Goal: Task Accomplishment & Management: Manage account settings

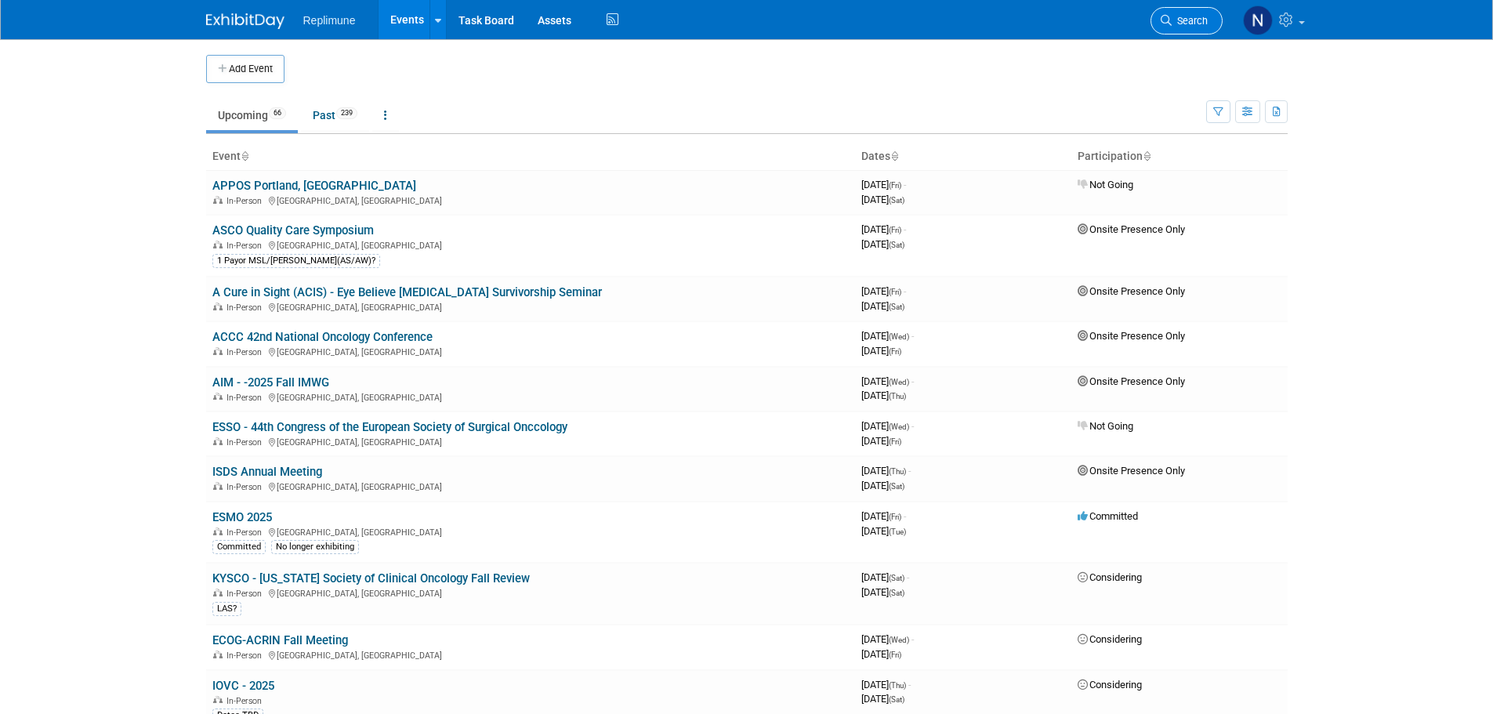
click at [1206, 23] on span "Search" at bounding box center [1190, 21] width 36 height 12
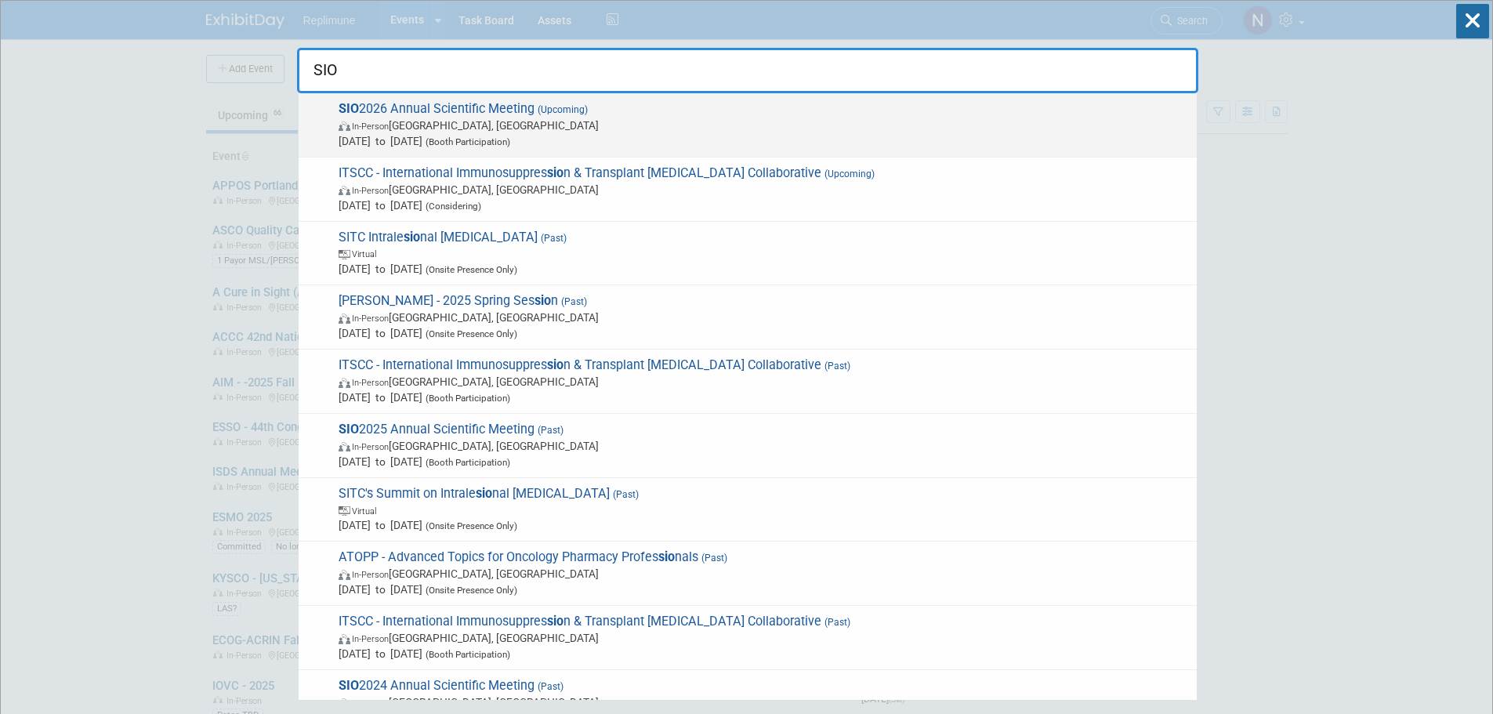
type input "SIO"
click at [406, 118] on span "In-Person Savannah, GA" at bounding box center [764, 126] width 850 height 16
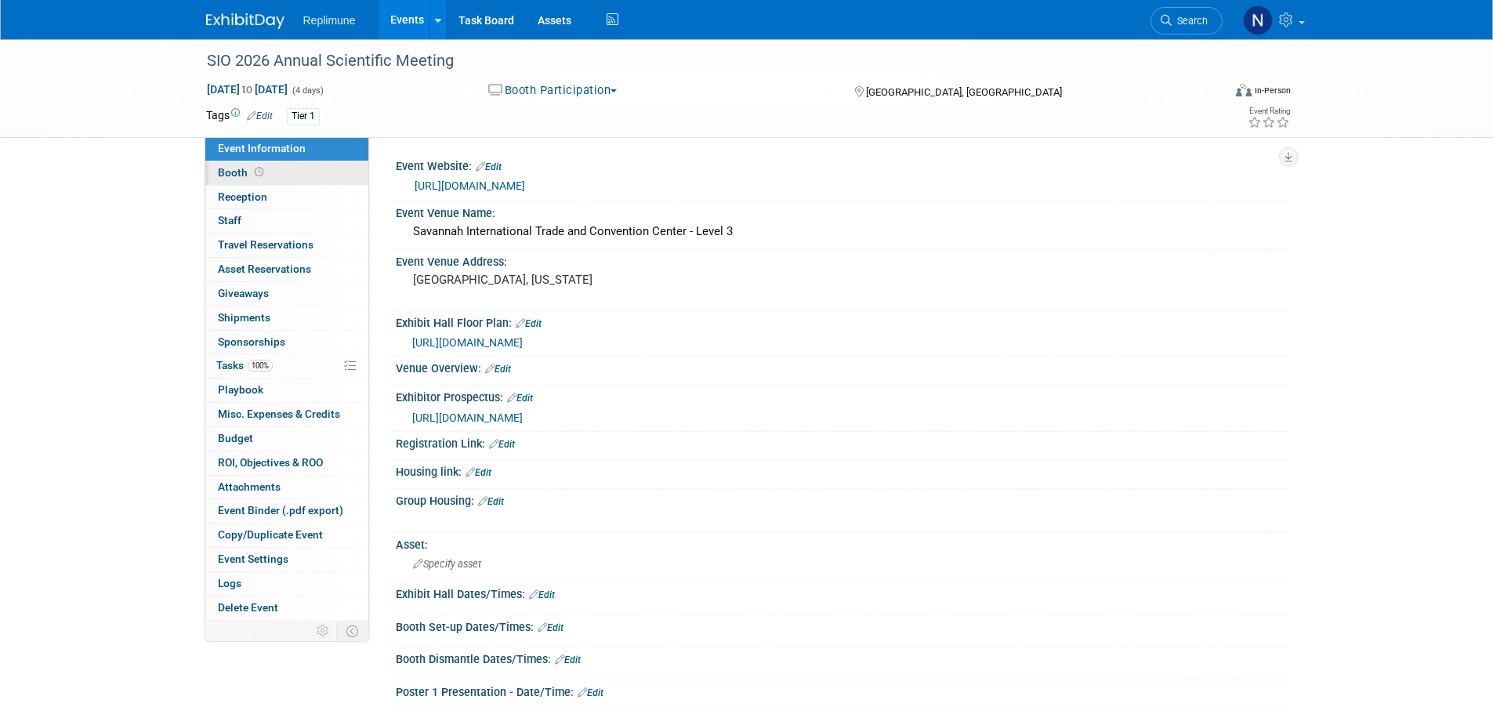
click at [238, 176] on span "Booth" at bounding box center [242, 172] width 49 height 13
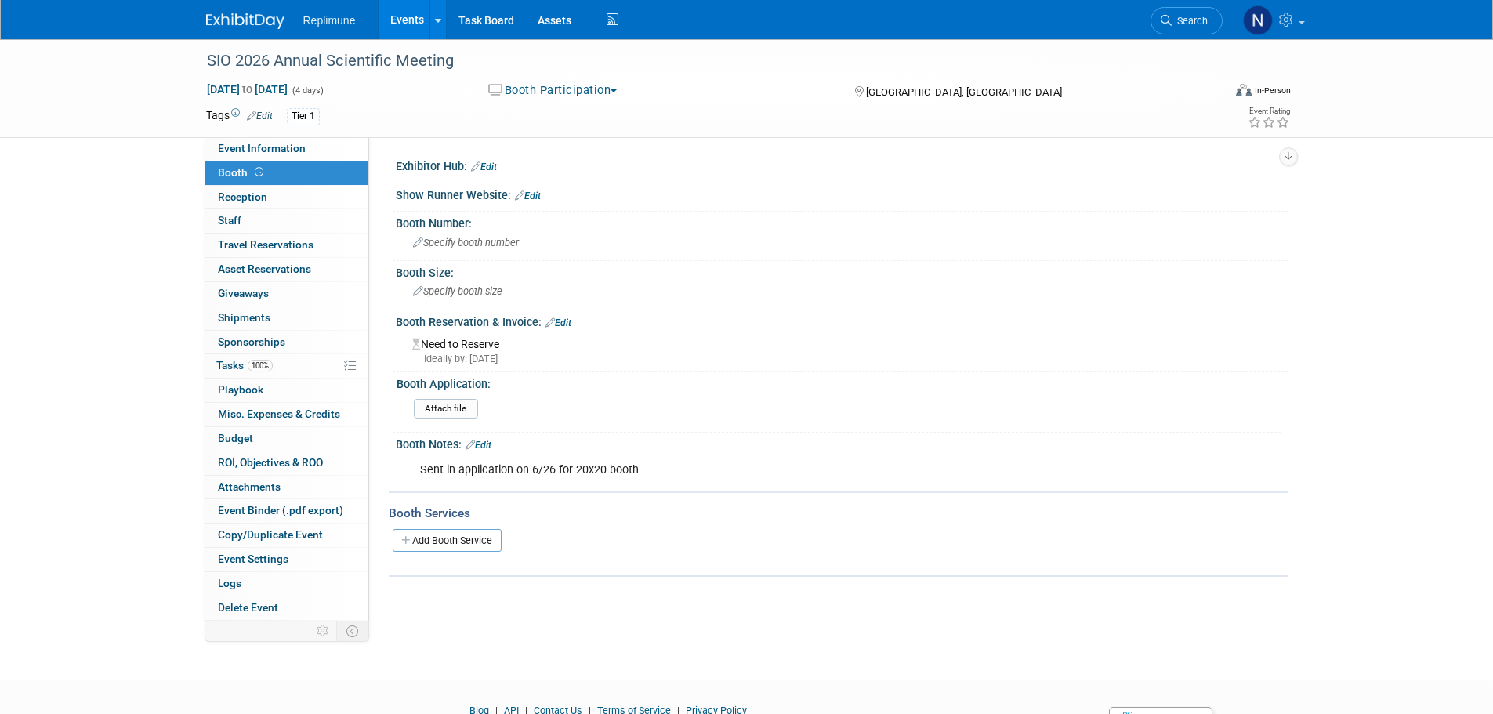
click at [488, 445] on link "Edit" at bounding box center [479, 445] width 26 height 11
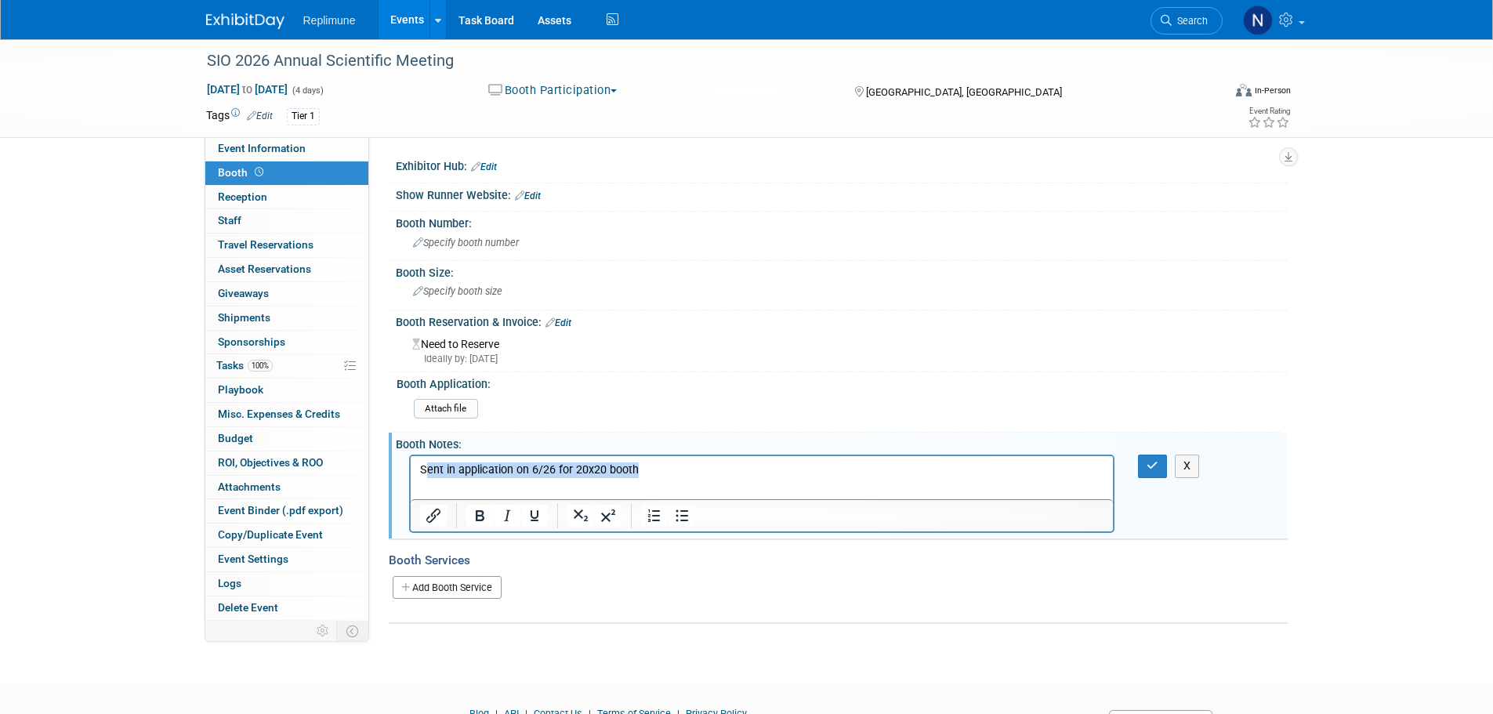
drag, startPoint x: 651, startPoint y: 468, endPoint x: 426, endPoint y: 467, distance: 224.2
click at [426, 467] on p "Sent in application on 6/26 for 20x20 booth" at bounding box center [761, 470] width 685 height 16
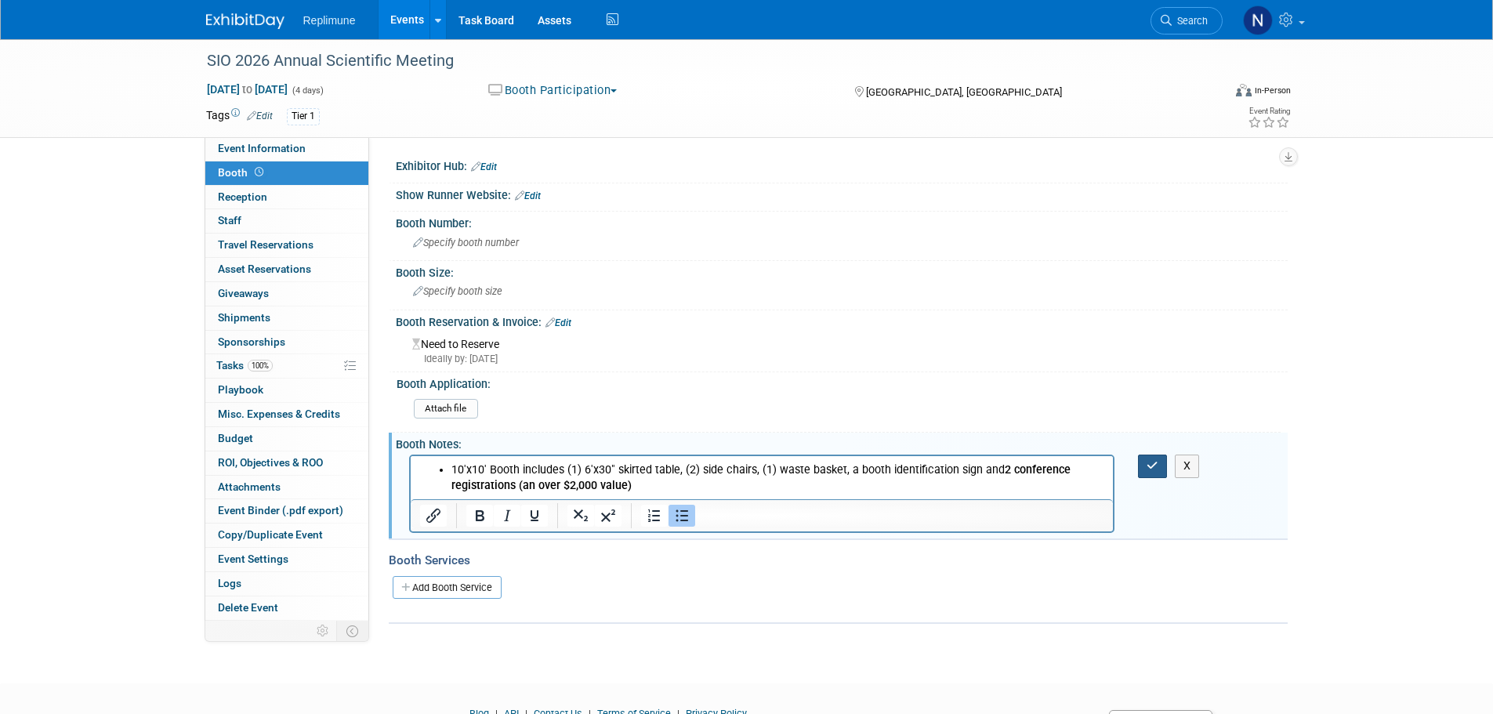
click at [1149, 466] on icon "button" at bounding box center [1153, 465] width 12 height 11
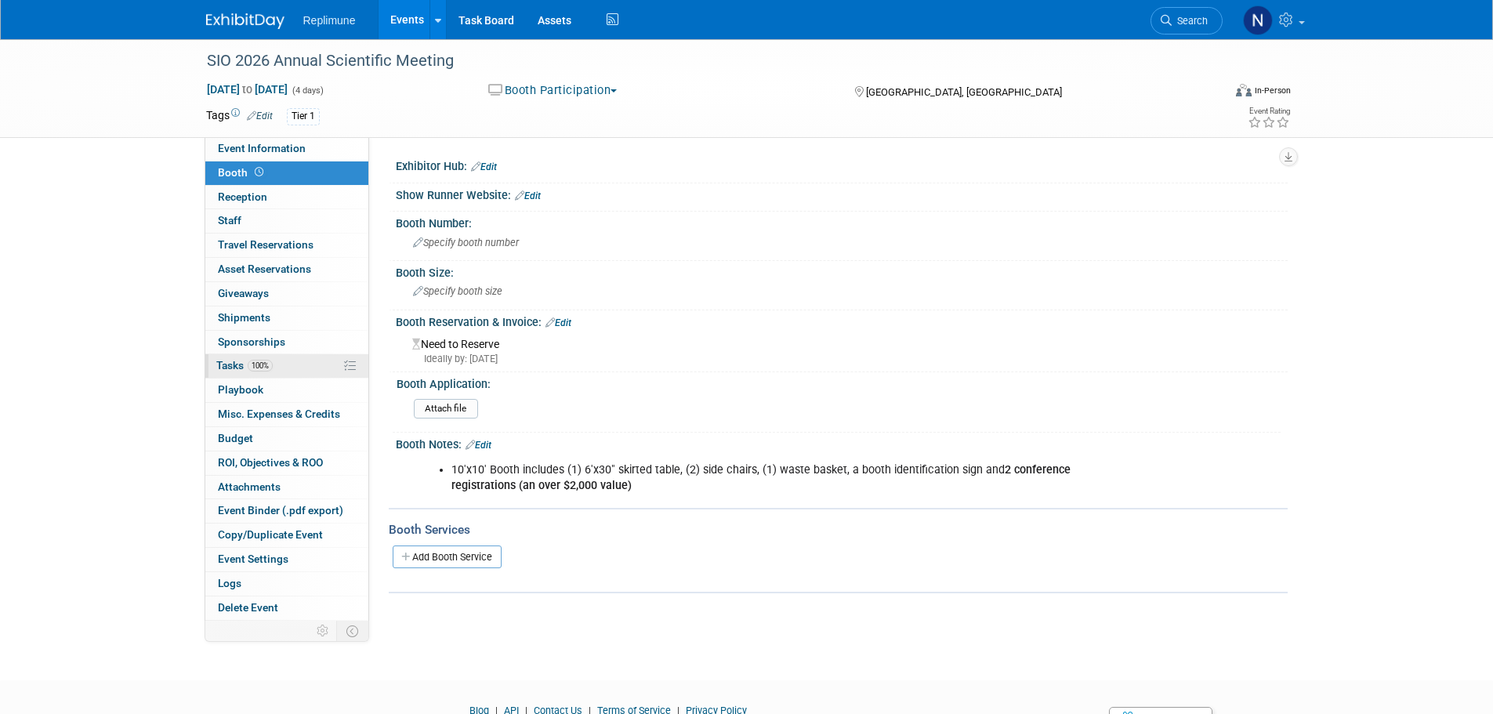
click at [227, 364] on span "Tasks 100%" at bounding box center [244, 365] width 56 height 13
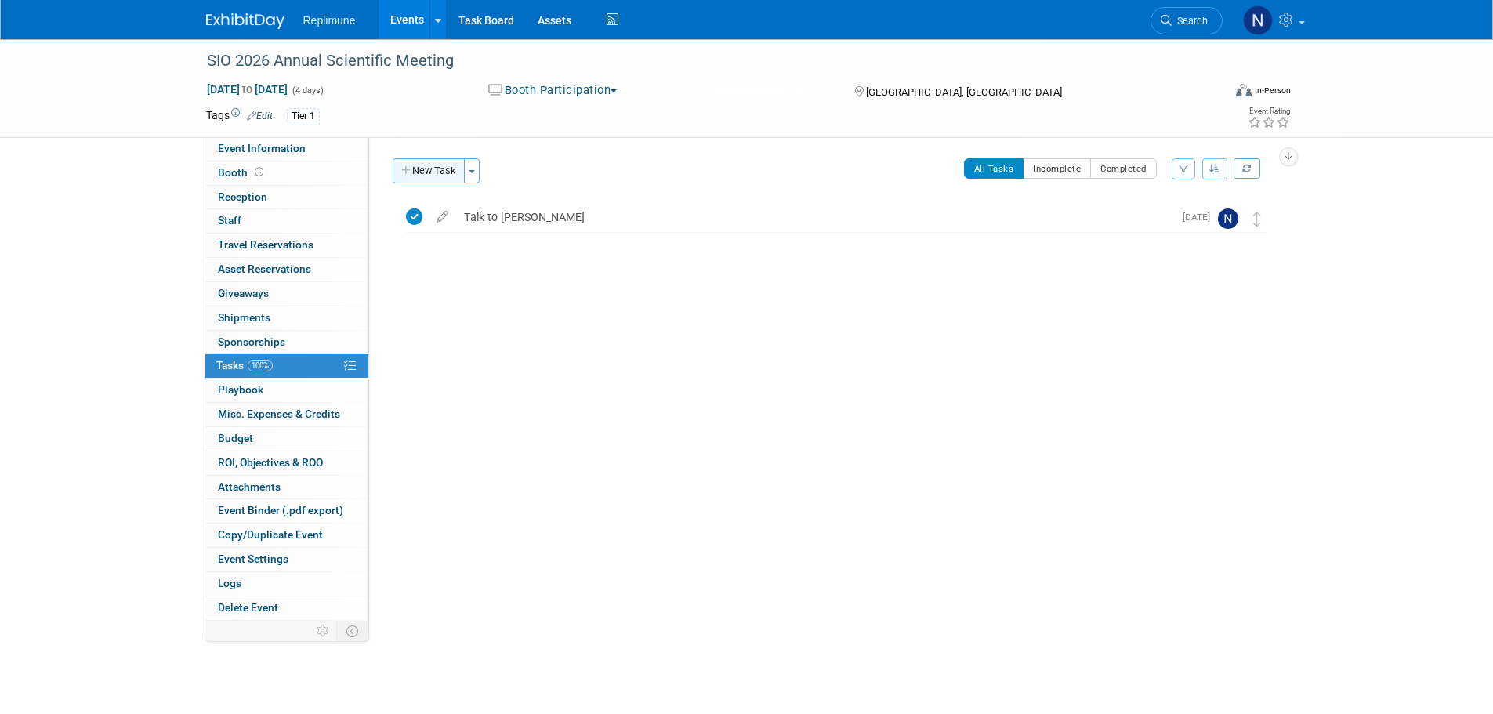
click at [446, 168] on button "New Task" at bounding box center [429, 170] width 72 height 25
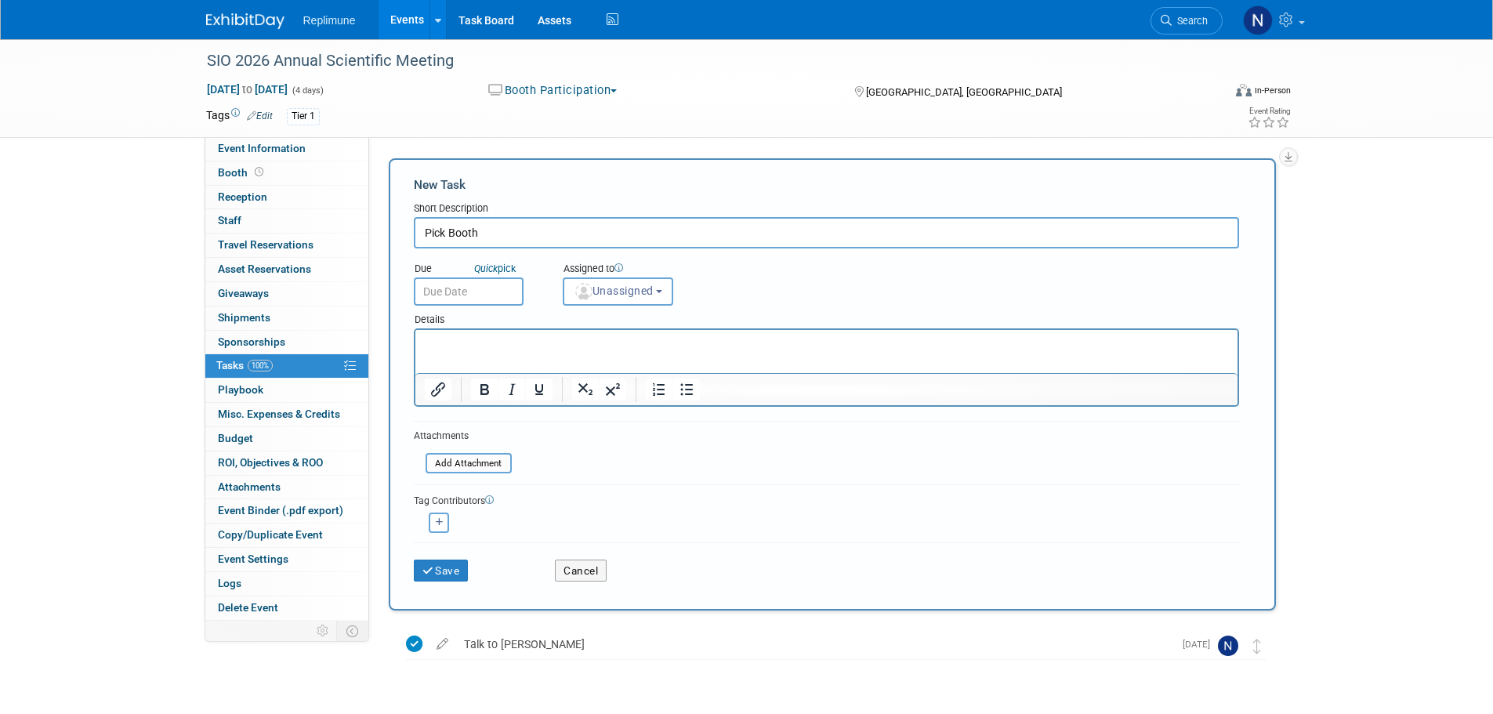
type input "Pick Booth"
click at [452, 291] on input "text" at bounding box center [469, 291] width 110 height 28
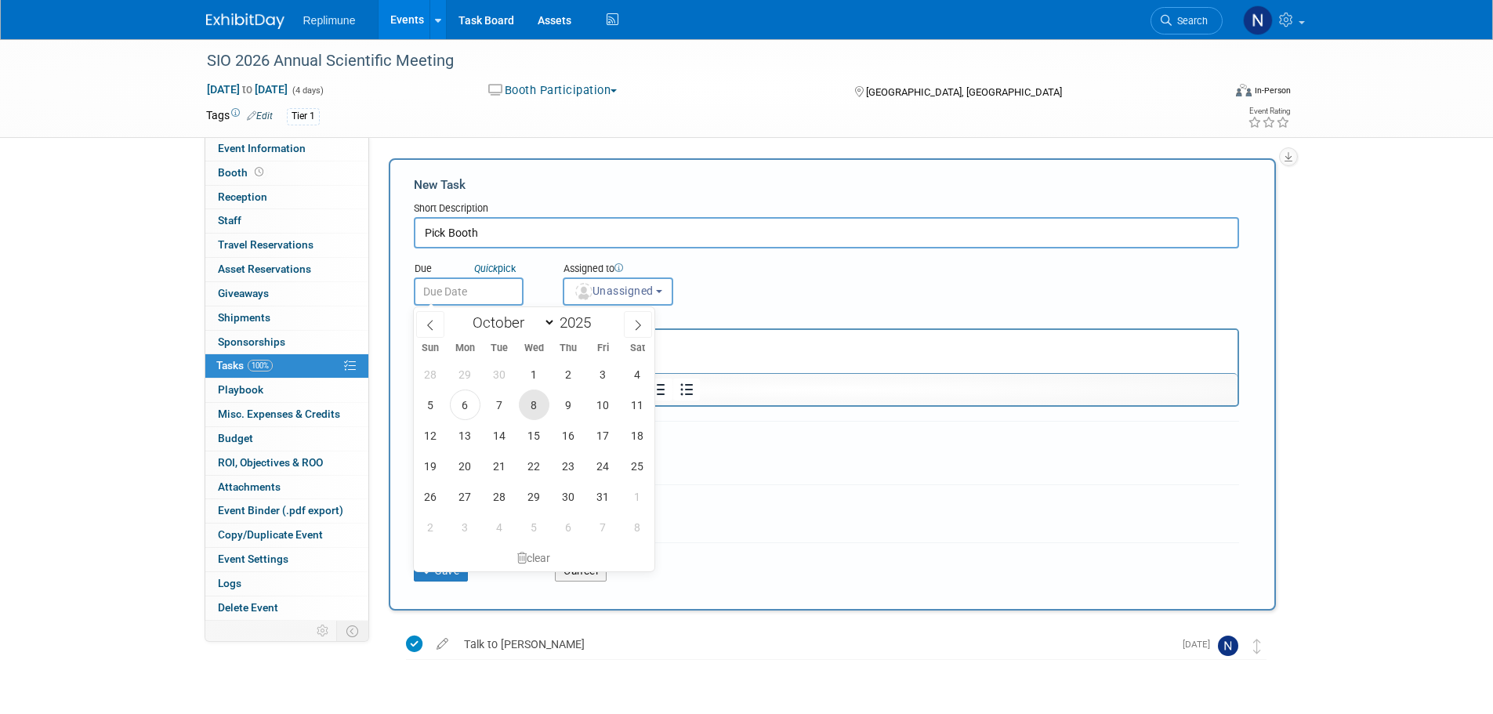
click at [527, 403] on span "8" at bounding box center [534, 405] width 31 height 31
type input "Oct 8, 2025"
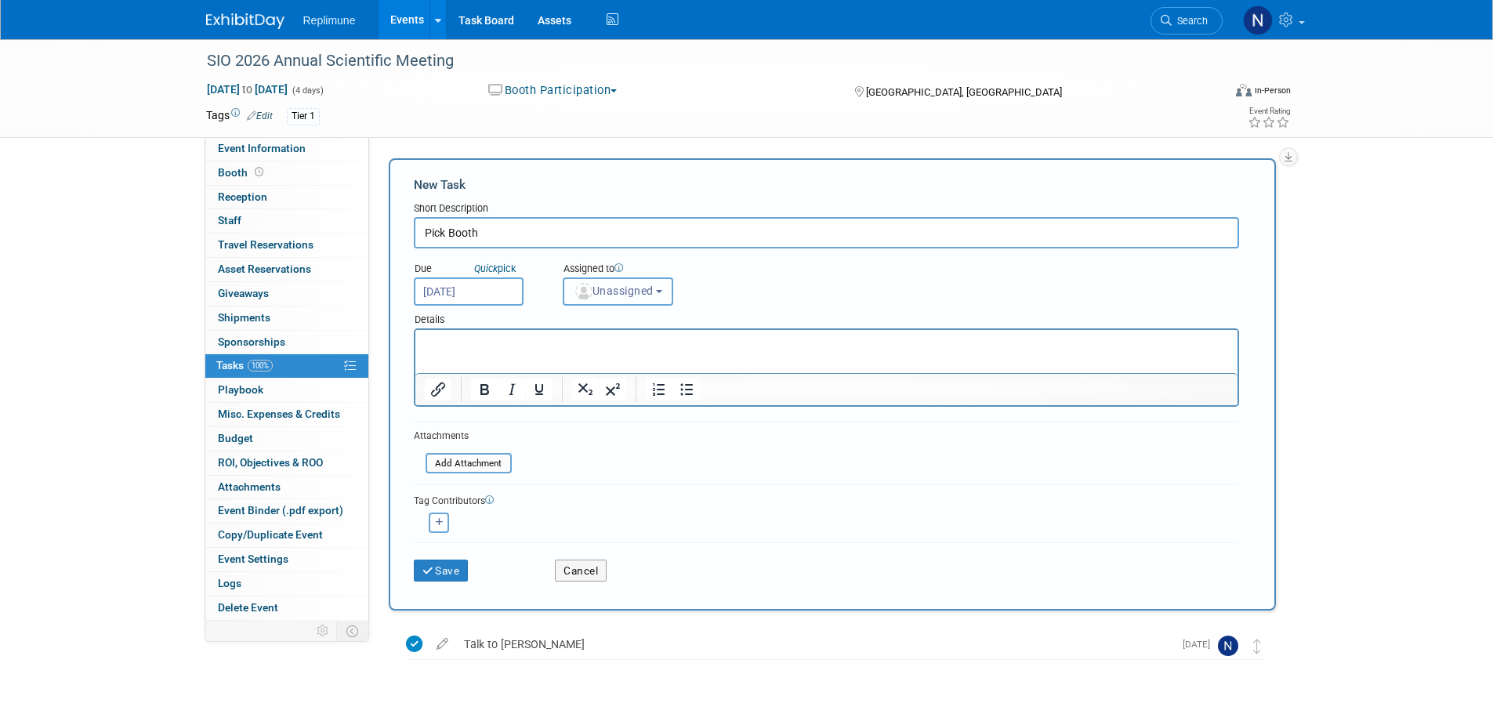
click at [622, 296] on span "Unassigned" at bounding box center [614, 291] width 80 height 13
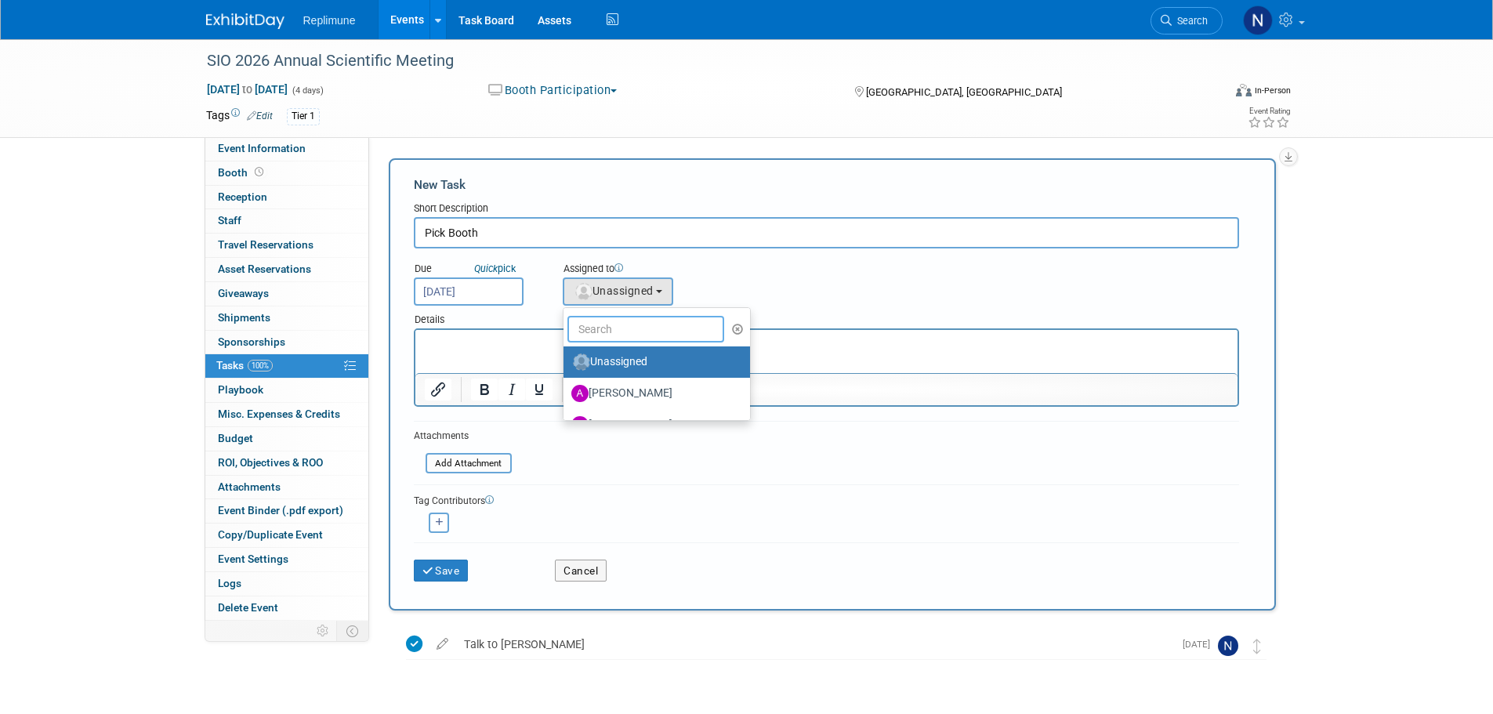
click at [621, 325] on input "text" at bounding box center [646, 329] width 157 height 27
type input "Nicole"
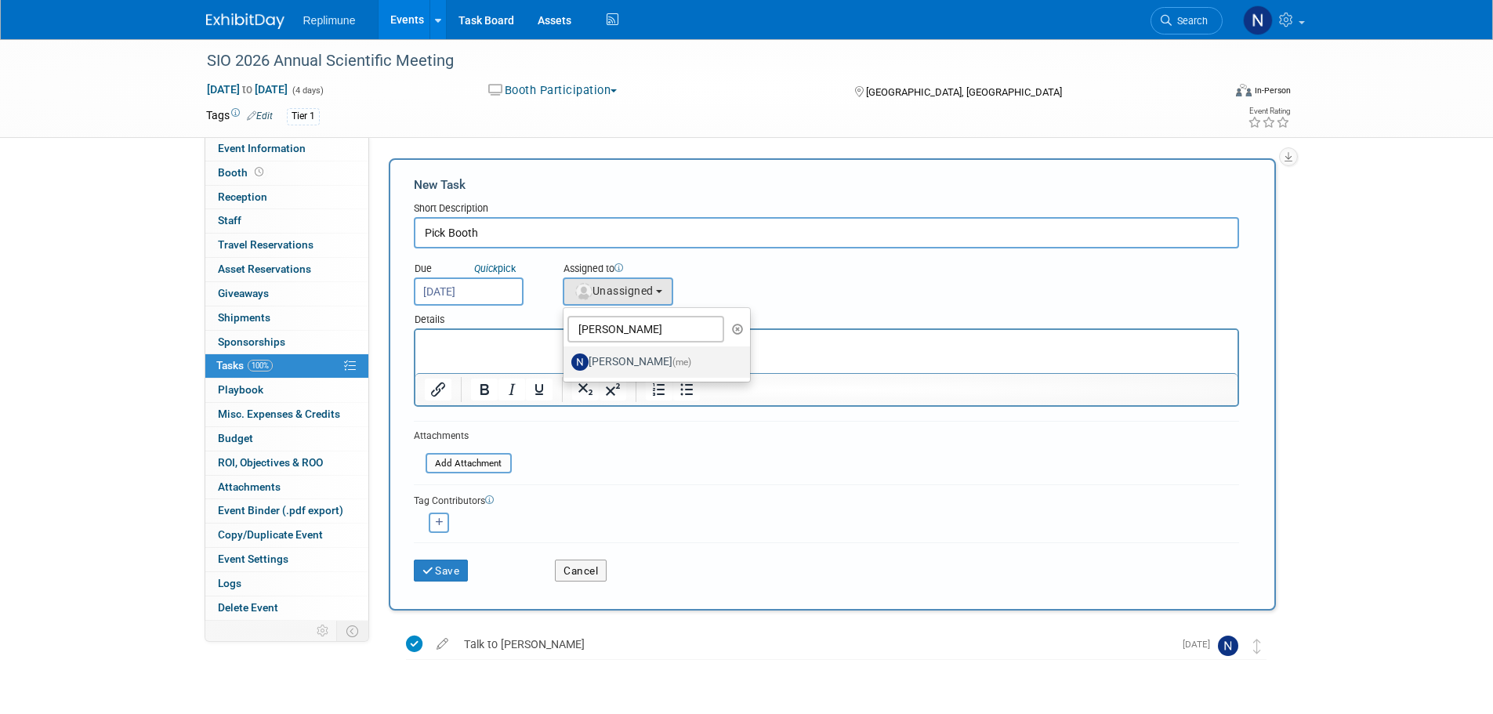
click at [629, 359] on label "Nicole Schaeffner (me)" at bounding box center [653, 362] width 164 height 25
click at [566, 359] on input "Nicole Schaeffner (me)" at bounding box center [561, 360] width 10 height 10
select select "ac887367-ed62-4216-a2e2-0a03cef3d40b"
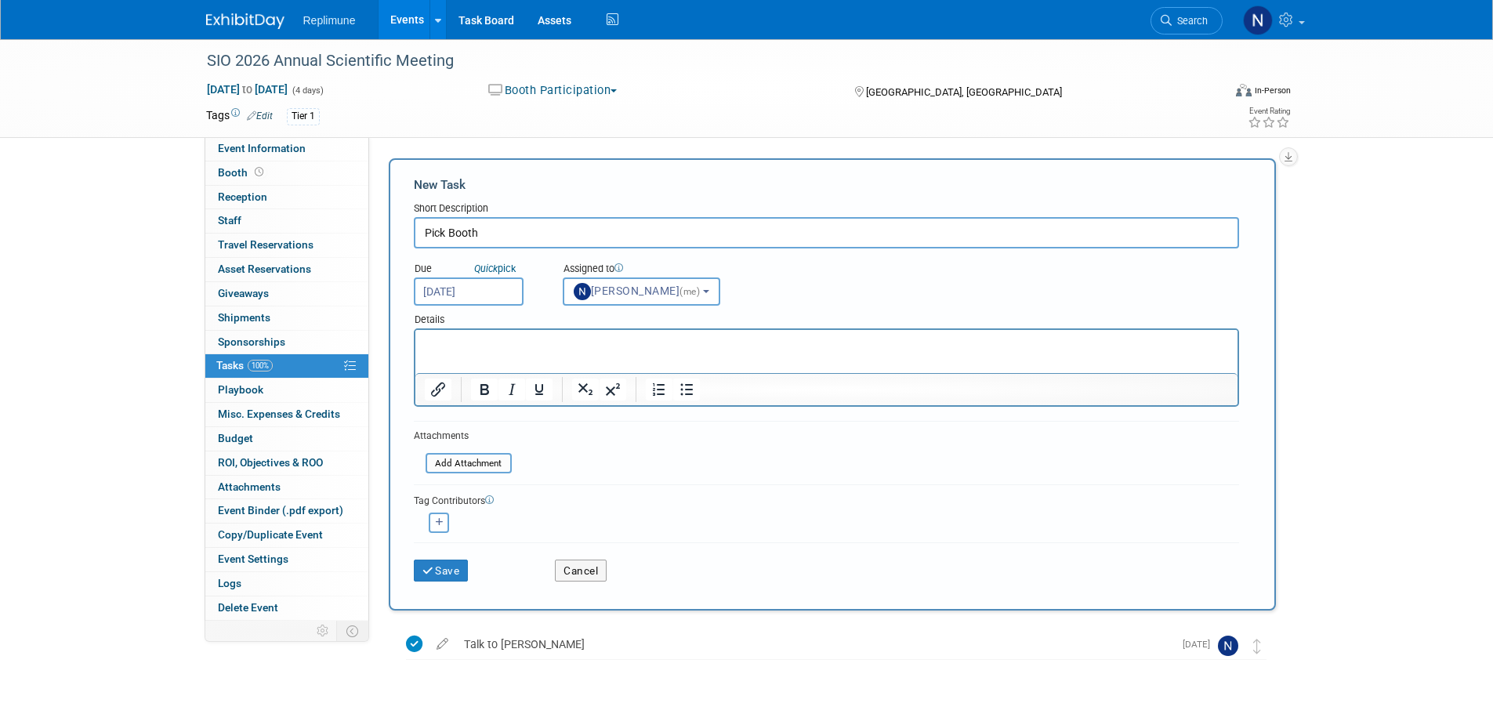
click at [535, 352] on html at bounding box center [826, 341] width 822 height 22
click at [433, 572] on icon "submit" at bounding box center [428, 571] width 13 height 11
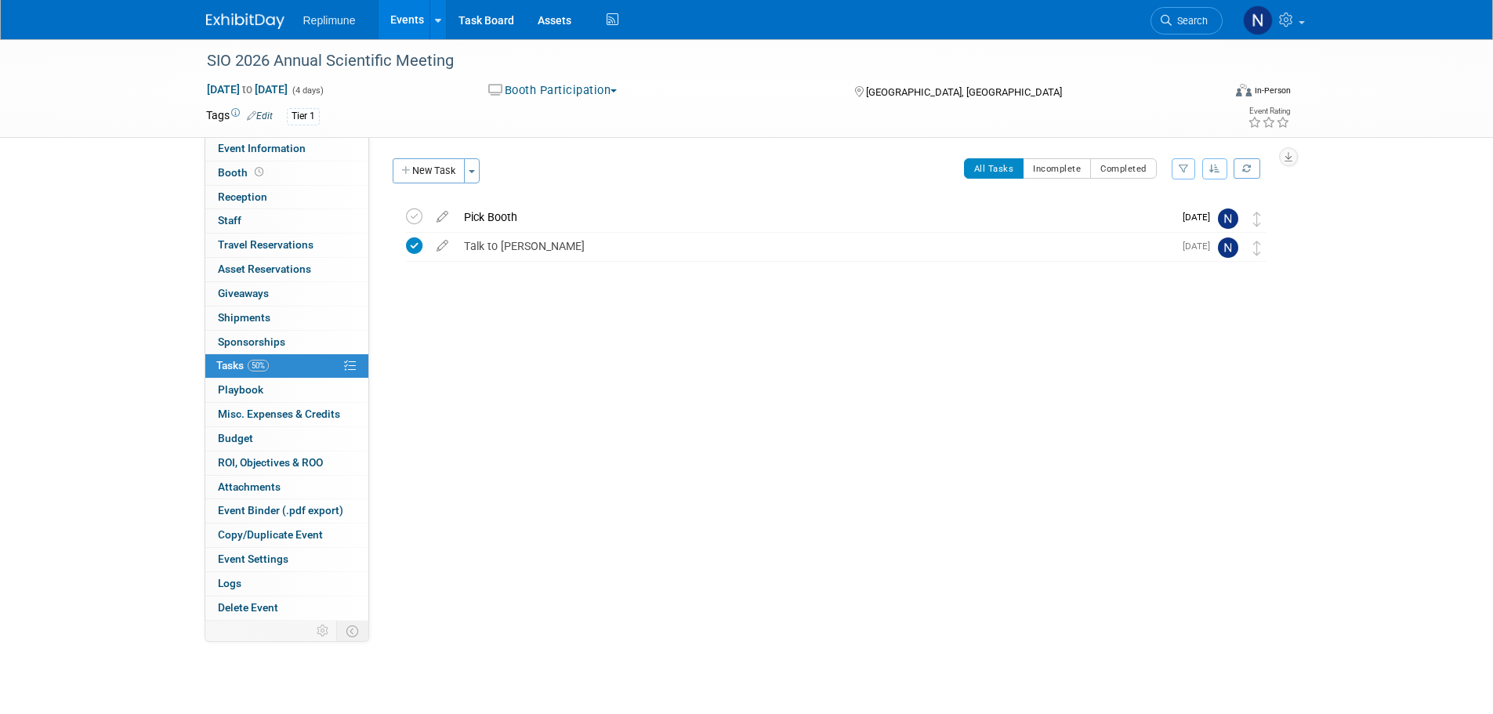
click at [404, 20] on link "Events" at bounding box center [407, 19] width 57 height 39
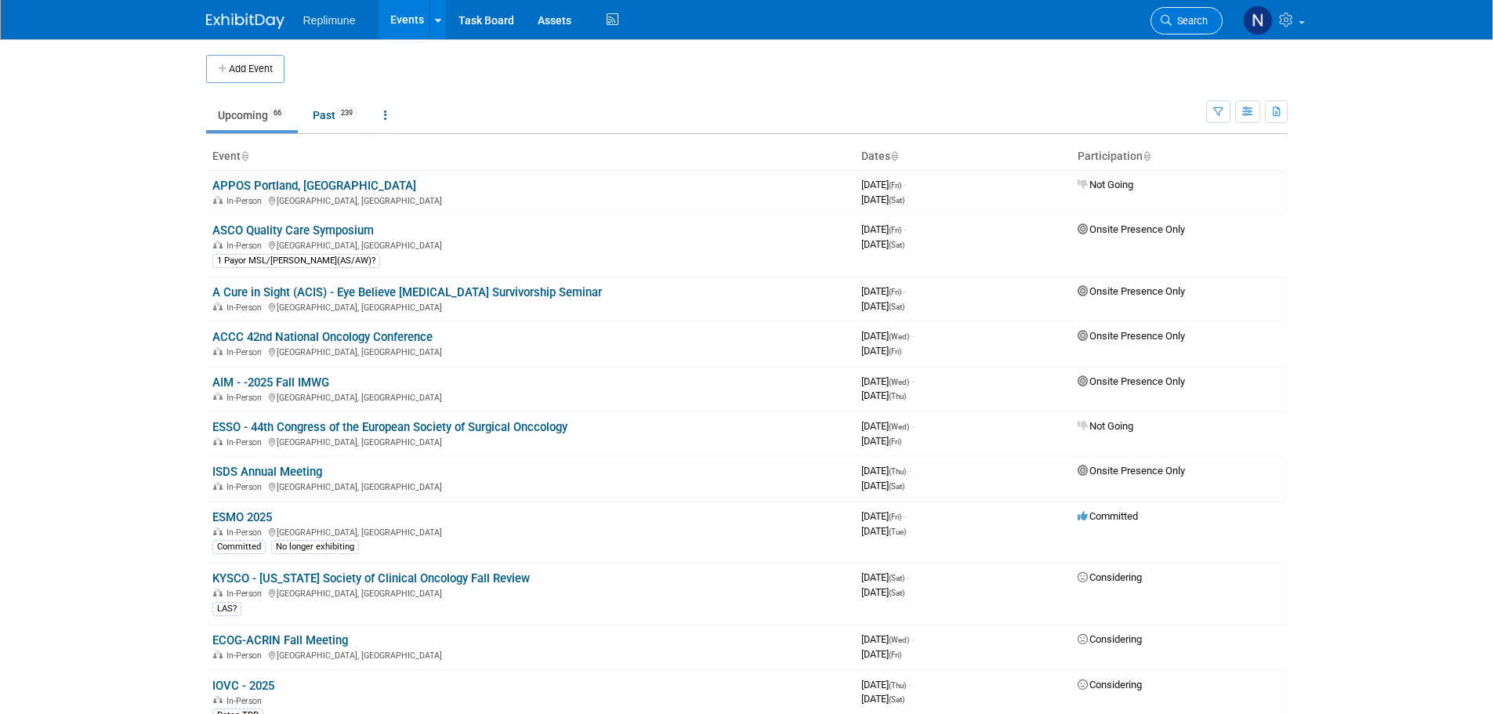
click at [1191, 20] on span "Search" at bounding box center [1190, 21] width 36 height 12
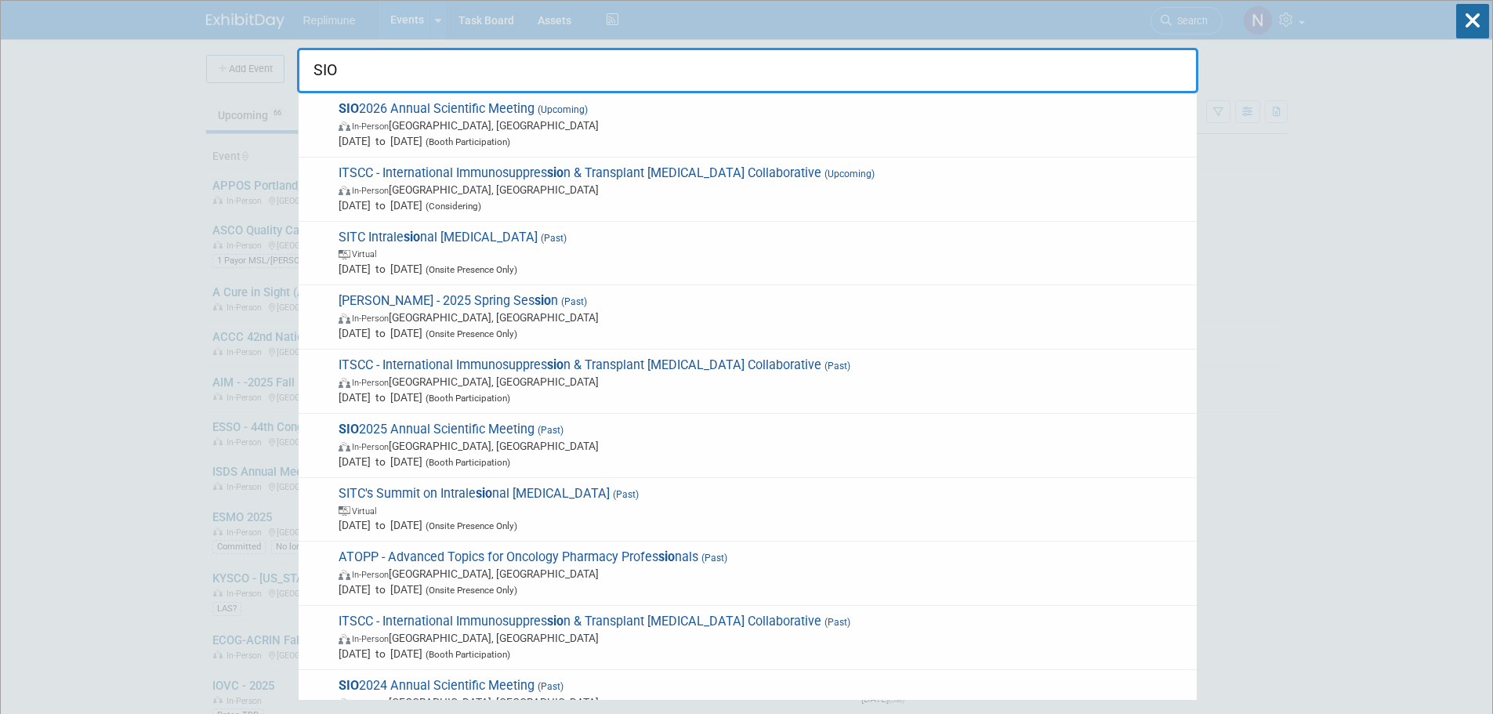
type input "SIO"
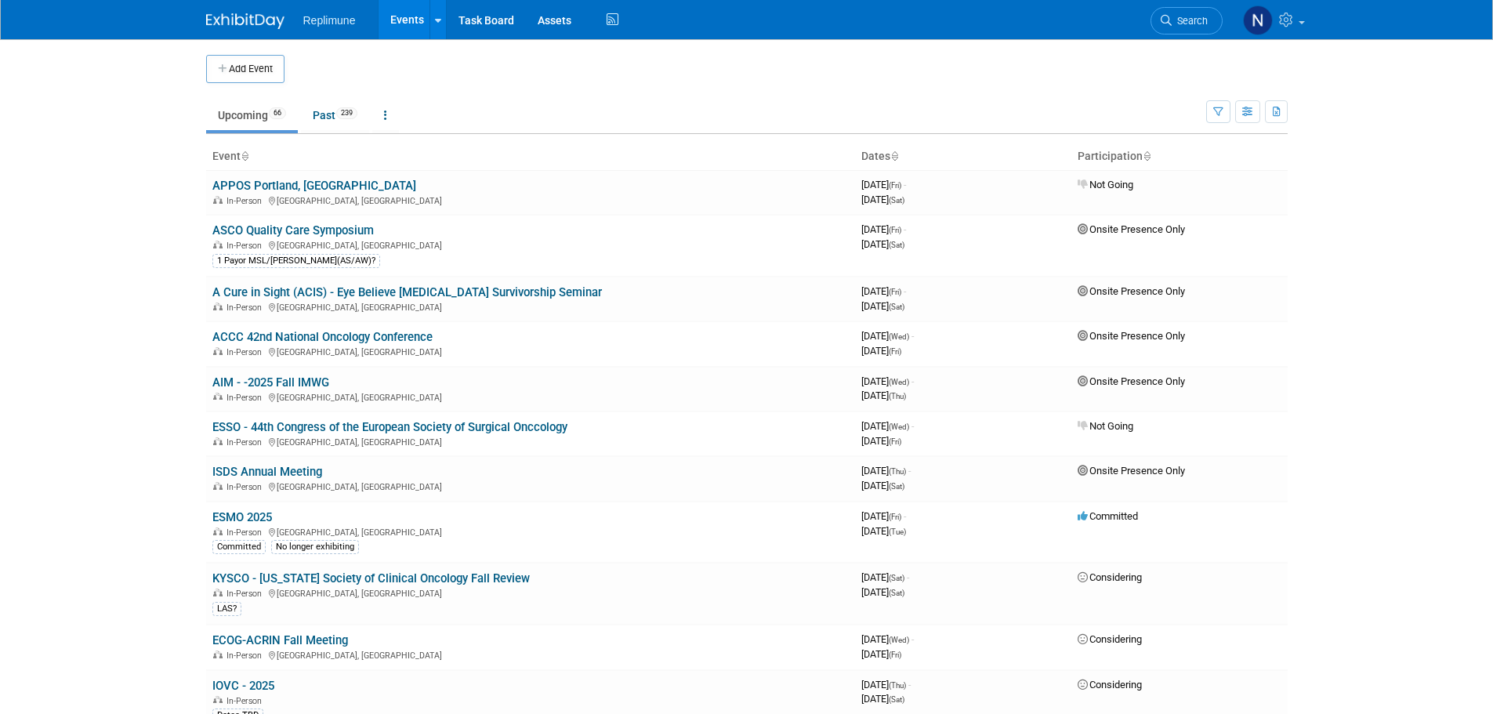
drag, startPoint x: 1181, startPoint y: 16, endPoint x: 1193, endPoint y: 17, distance: 11.8
click at [1181, 16] on span "Search" at bounding box center [1190, 21] width 36 height 12
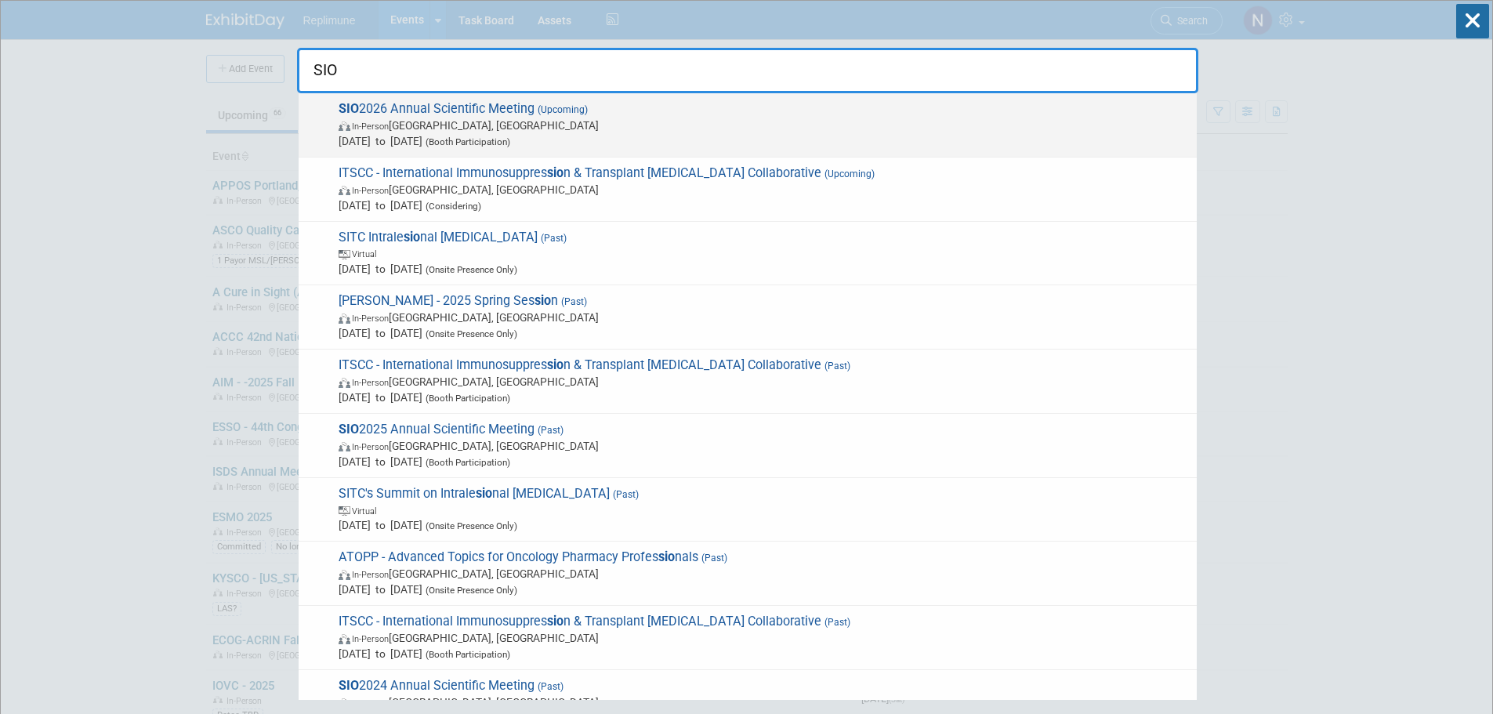
type input "SIO"
click at [363, 128] on span "In-Person" at bounding box center [370, 126] width 37 height 10
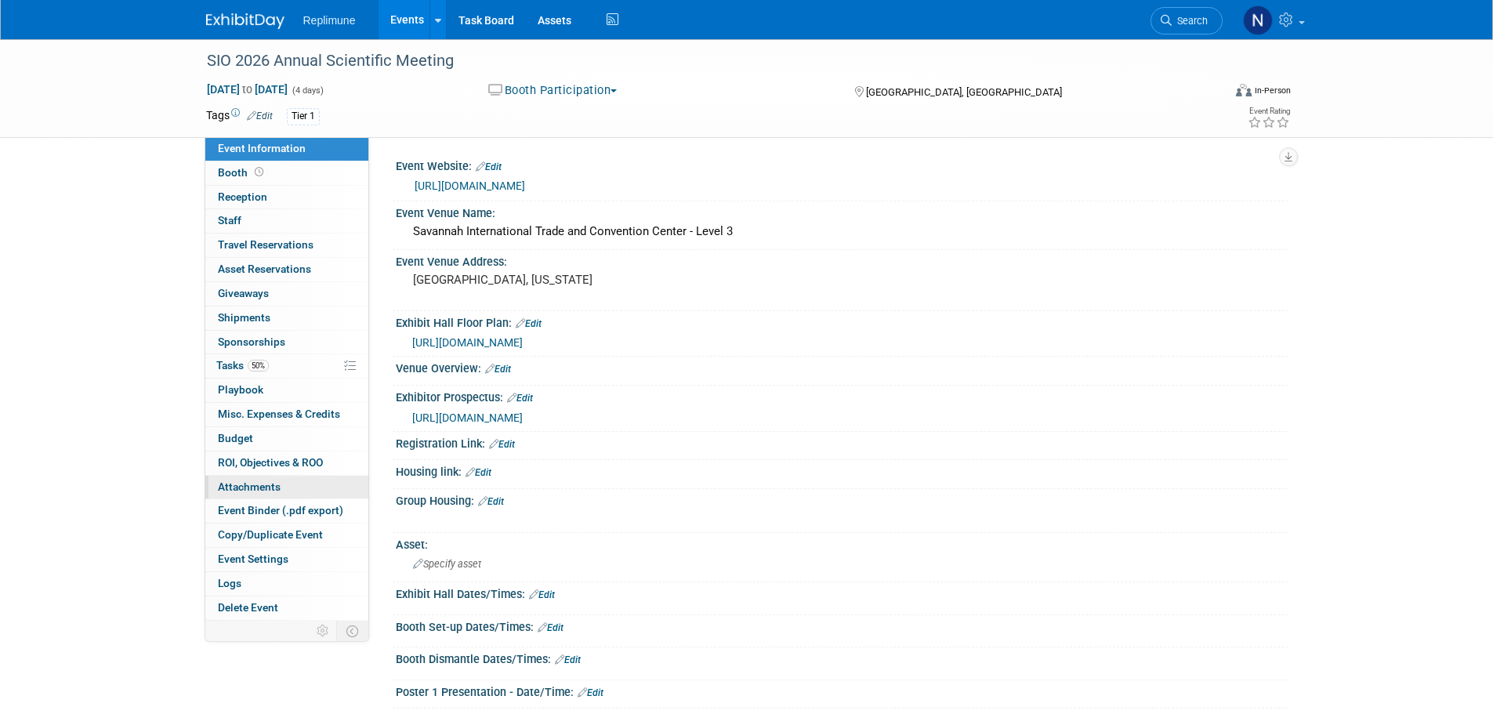
click at [265, 484] on span "Attachments 0" at bounding box center [249, 487] width 63 height 13
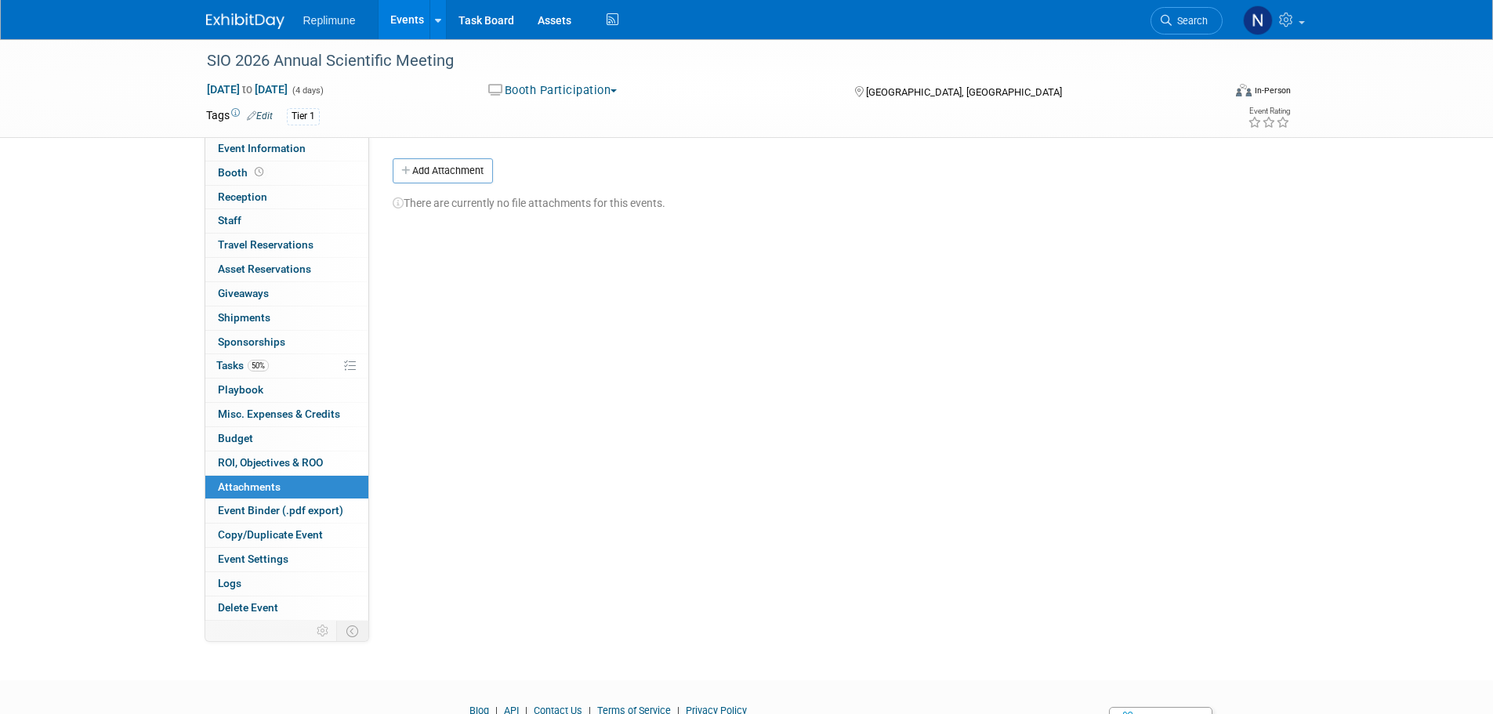
click at [444, 166] on button "Add Attachment" at bounding box center [443, 170] width 100 height 25
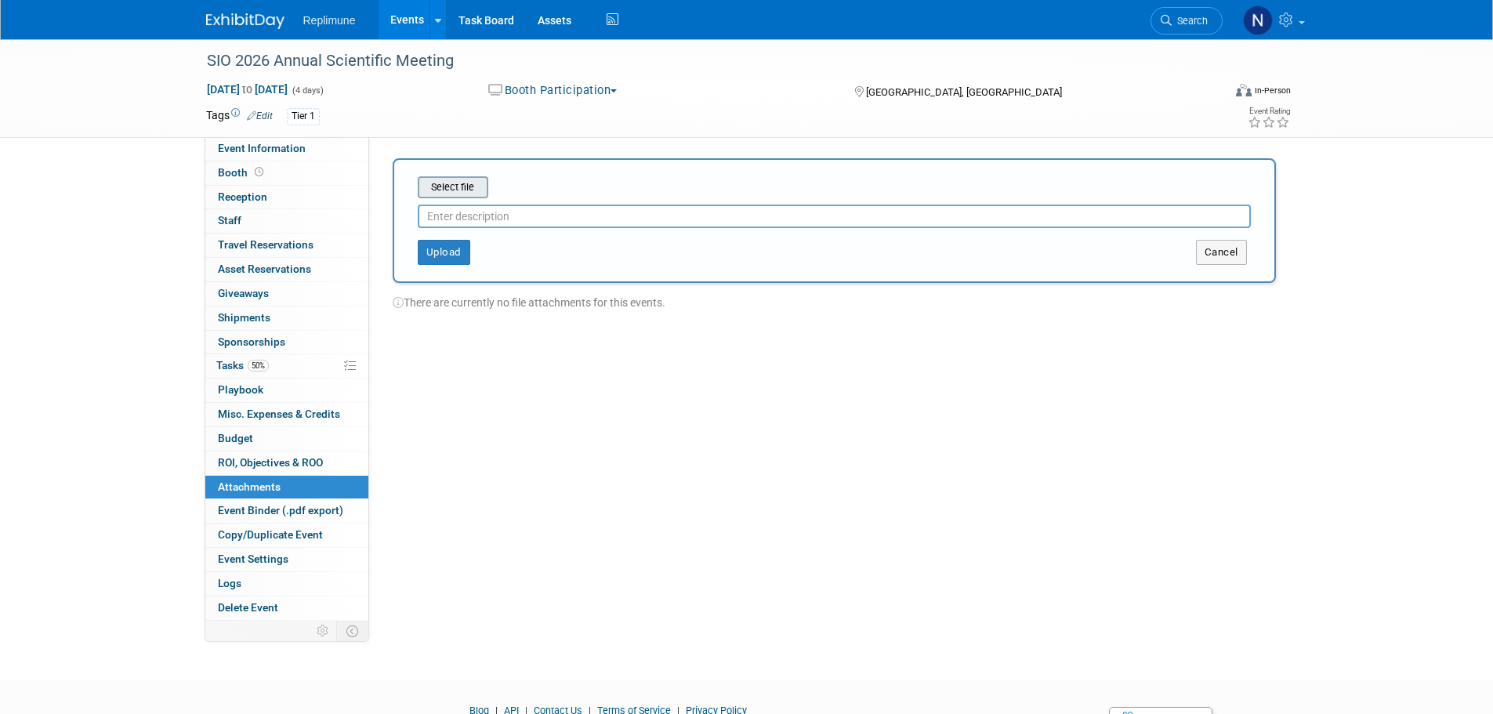
click at [472, 181] on input "file" at bounding box center [393, 187] width 187 height 19
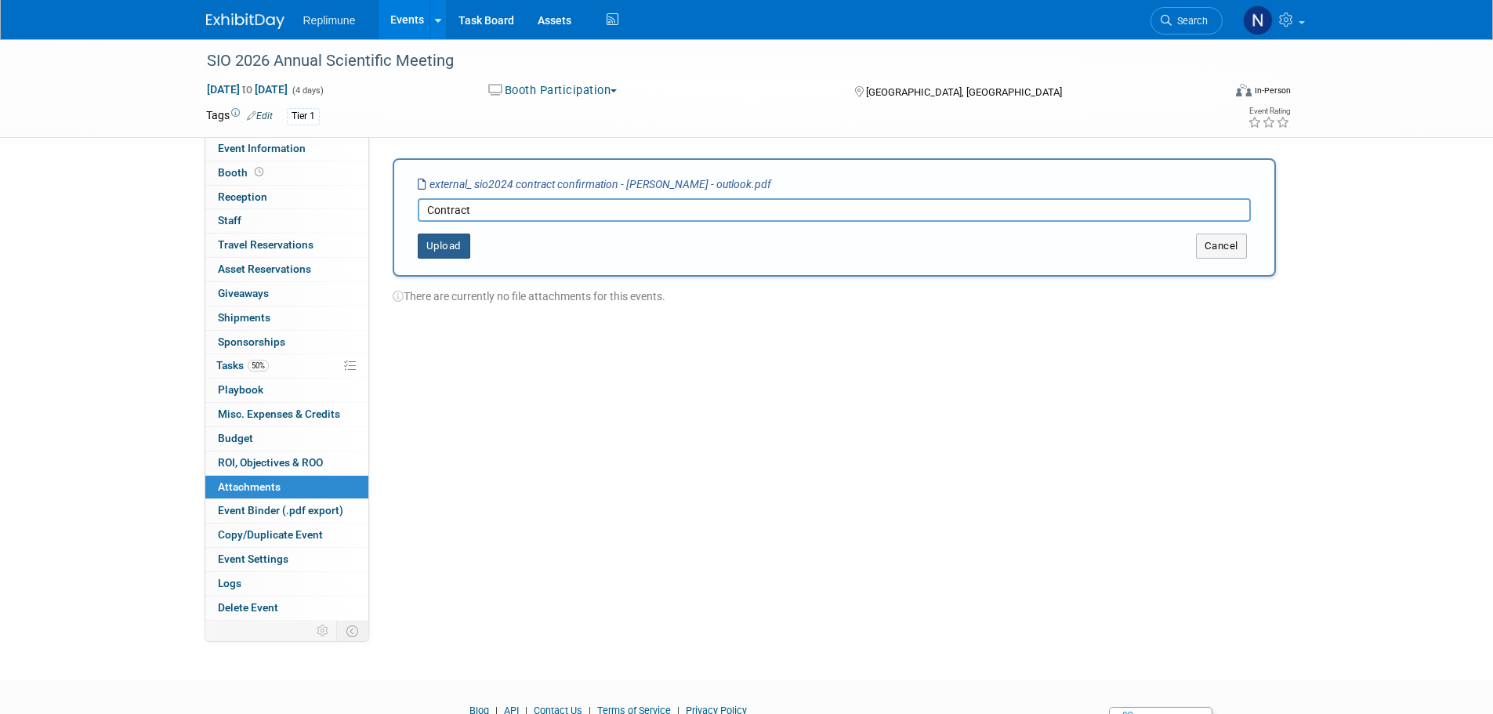
type input "Contract"
click at [448, 243] on button "Upload" at bounding box center [444, 246] width 53 height 25
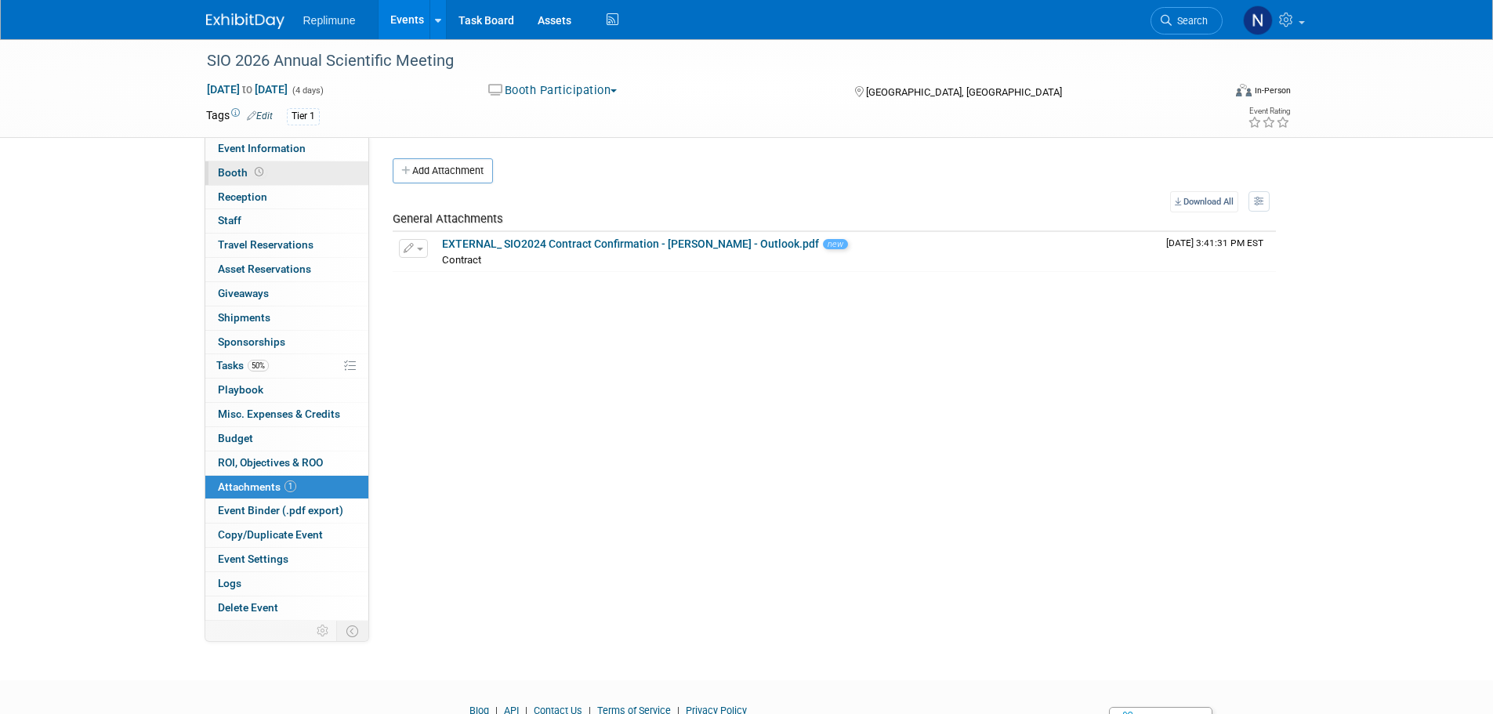
click at [236, 168] on span "Booth" at bounding box center [242, 172] width 49 height 13
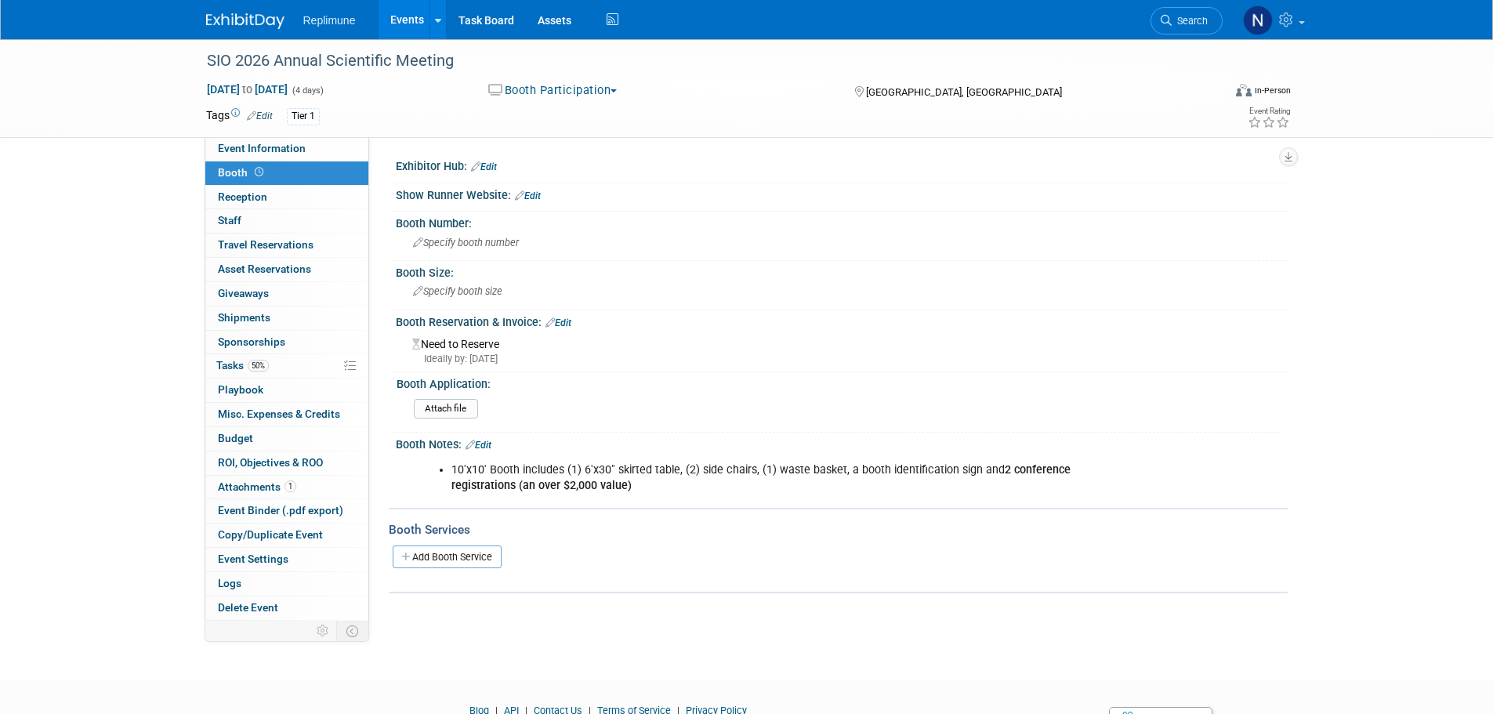
click at [567, 321] on link "Edit" at bounding box center [559, 322] width 26 height 11
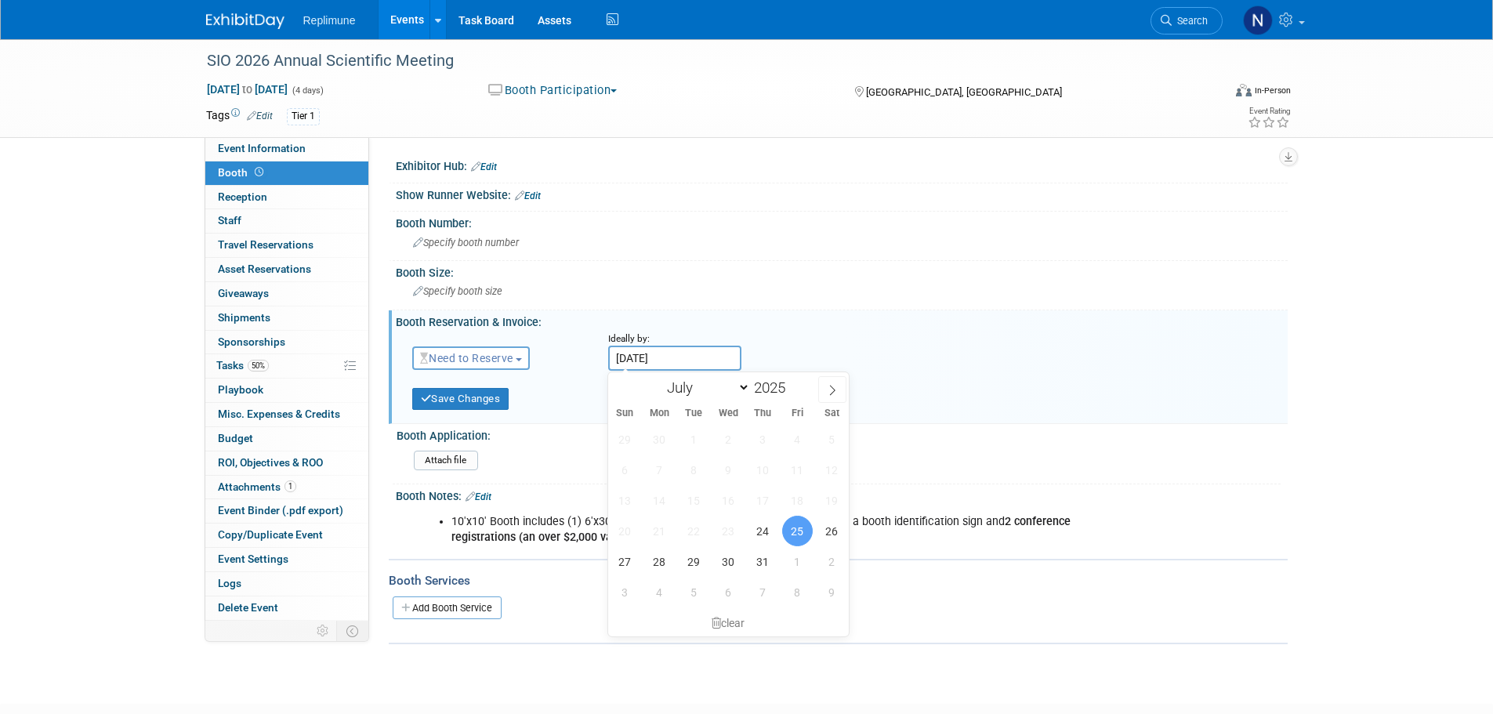
click at [658, 354] on input "Jul 25, 2025" at bounding box center [674, 358] width 133 height 25
click at [836, 388] on icon at bounding box center [832, 390] width 11 height 11
select select "7"
click at [793, 383] on span at bounding box center [791, 383] width 11 height 9
type input "2026"
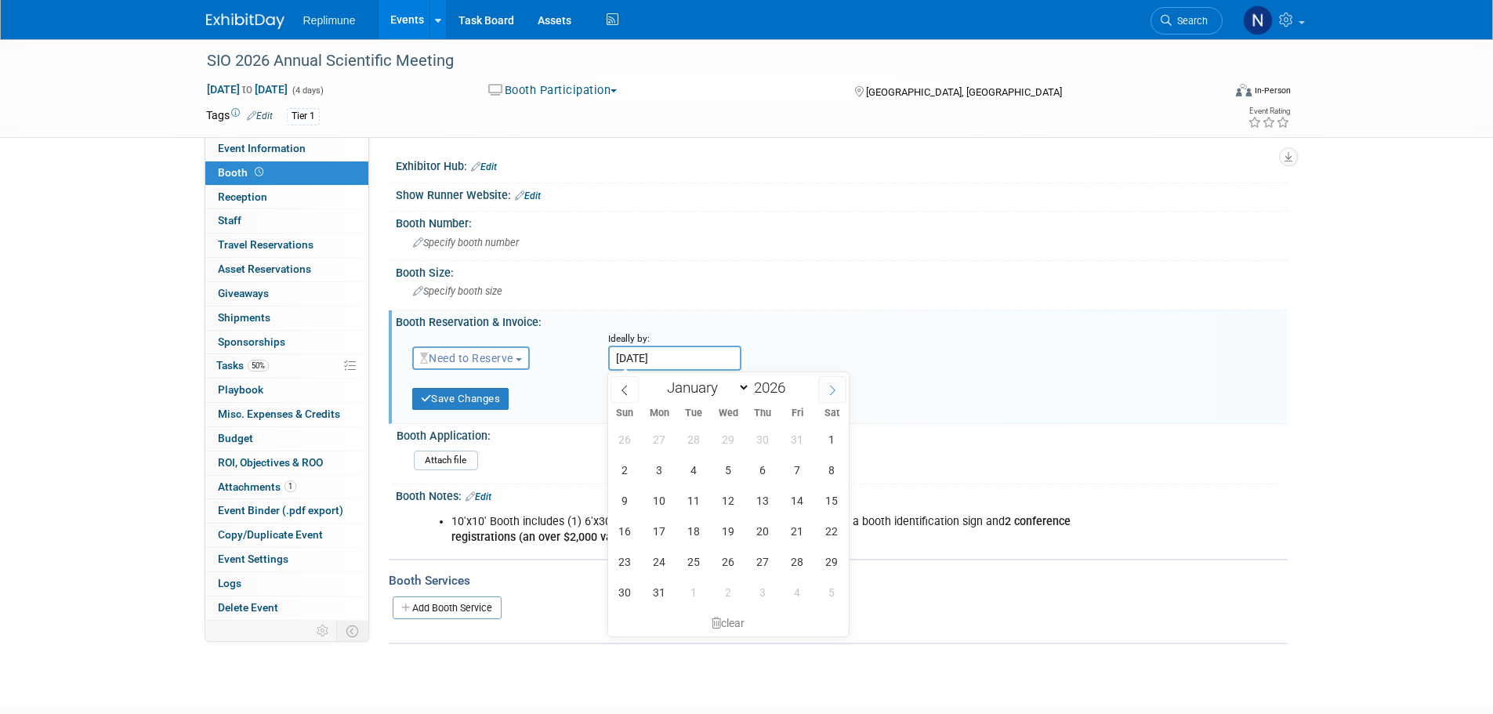
click at [836, 388] on icon at bounding box center [832, 390] width 11 height 11
click at [619, 388] on icon at bounding box center [624, 390] width 11 height 11
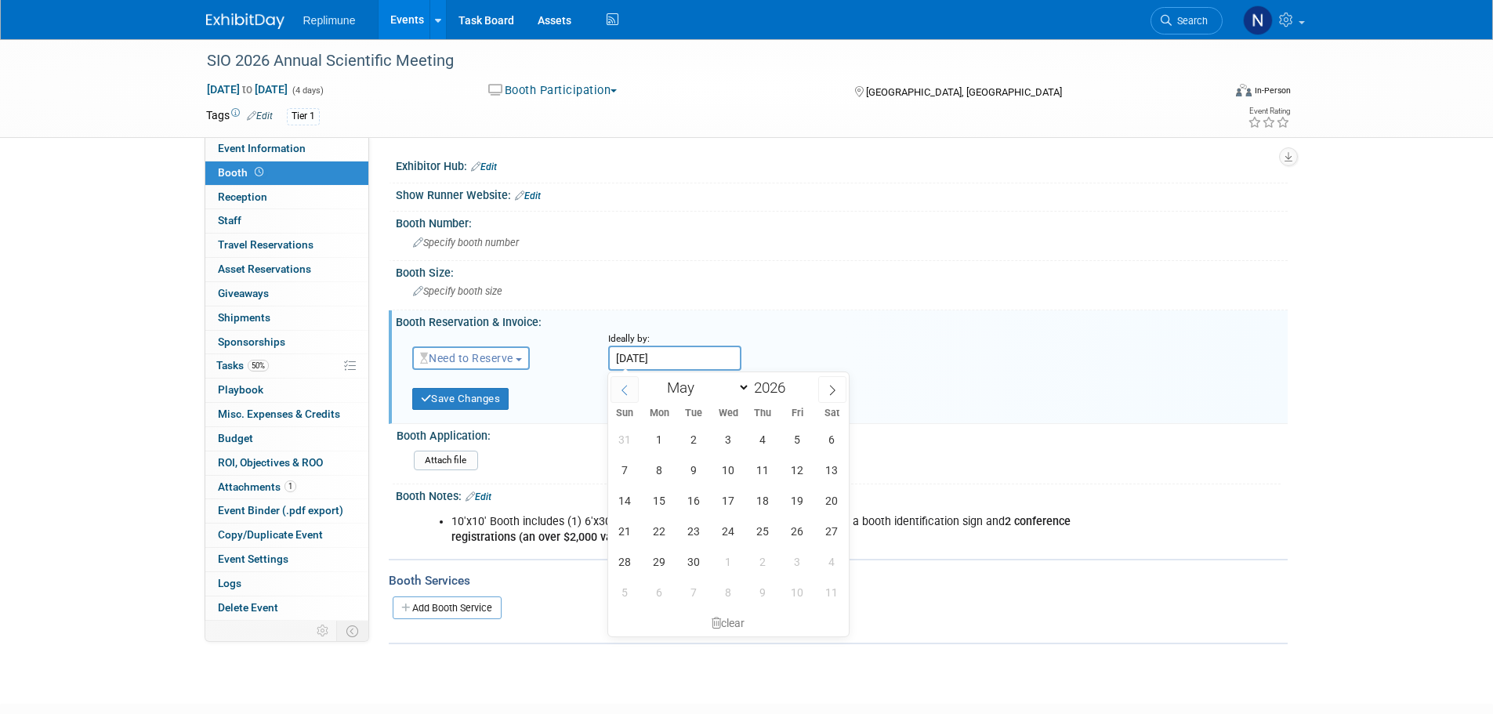
click at [619, 388] on icon at bounding box center [624, 390] width 11 height 11
click at [626, 385] on icon at bounding box center [624, 390] width 11 height 11
select select "0"
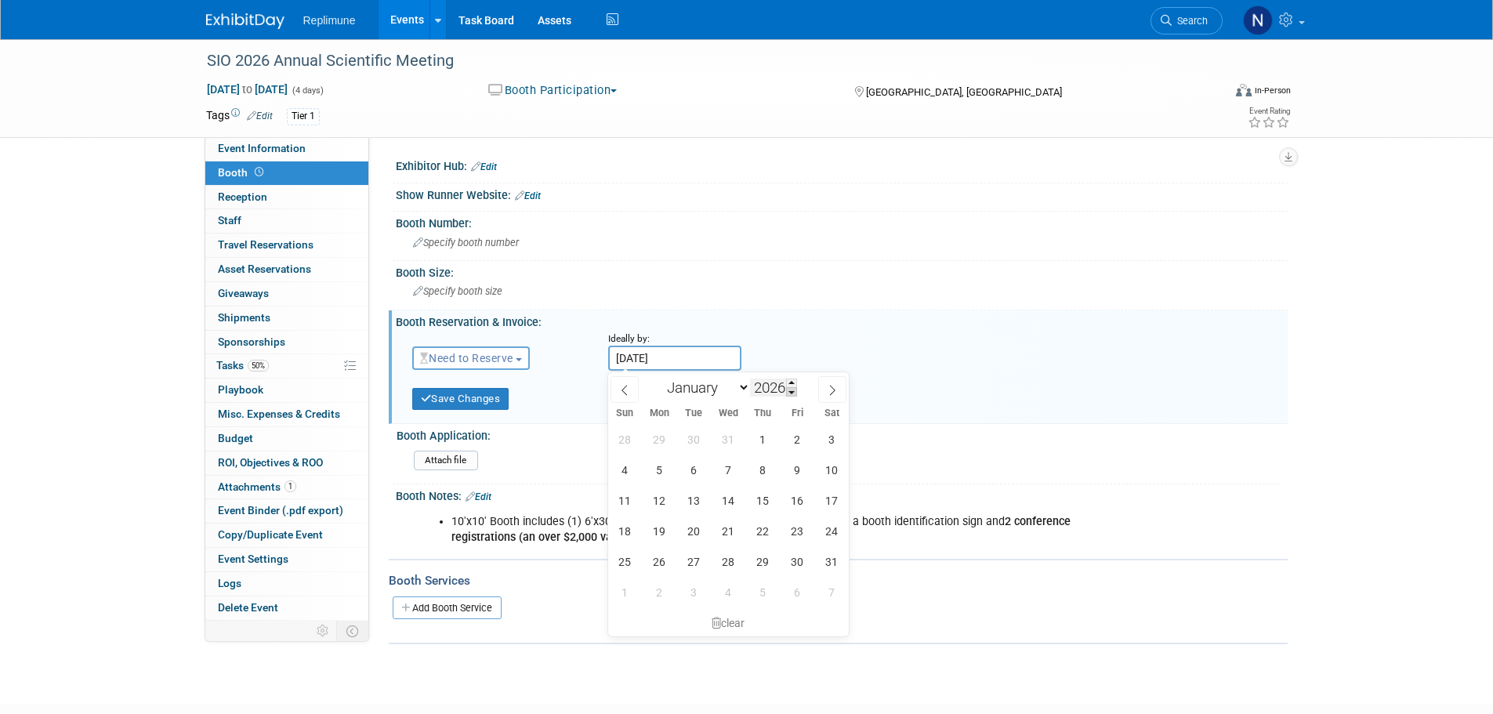
click at [789, 391] on span at bounding box center [791, 391] width 11 height 9
type input "2025"
click at [832, 383] on span at bounding box center [832, 389] width 28 height 27
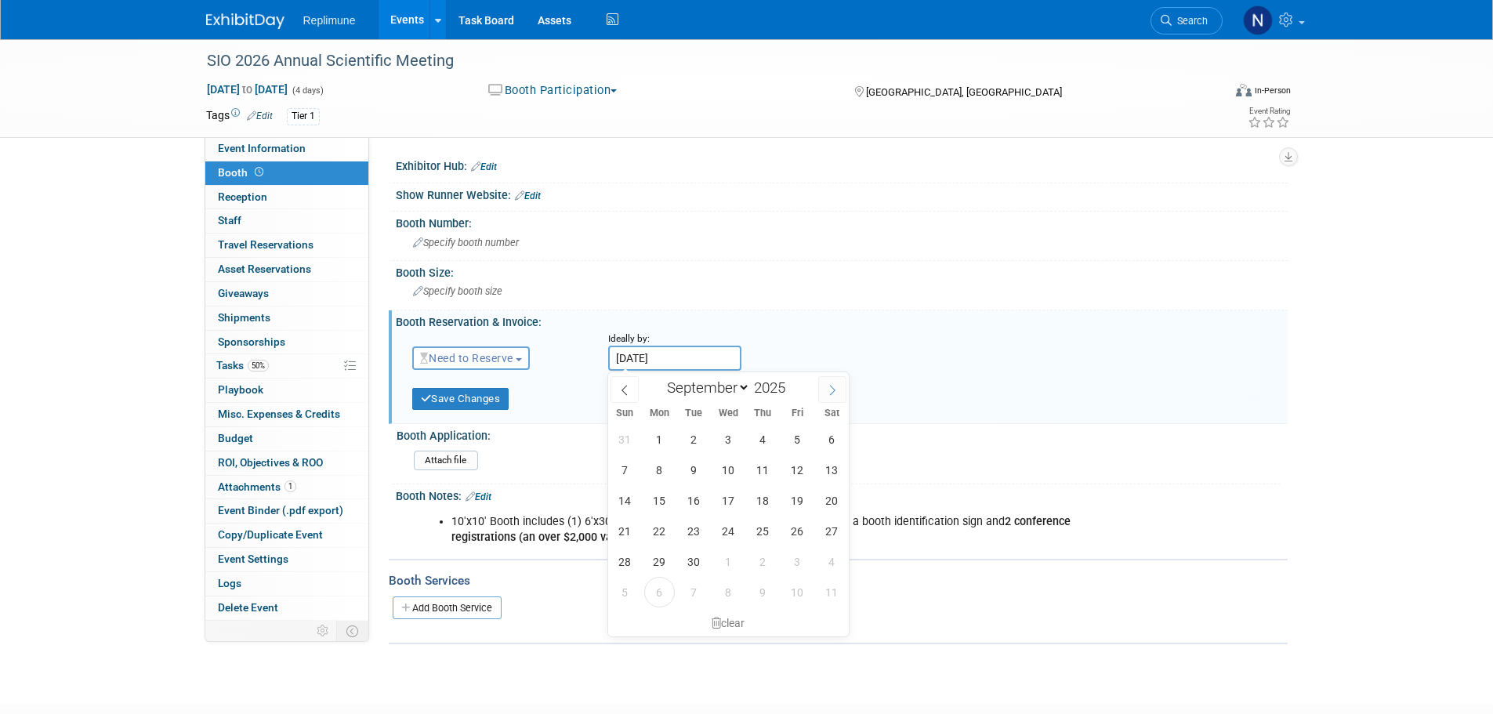
select select "9"
click at [727, 466] on span "8" at bounding box center [728, 470] width 31 height 31
type input "Oct 8, 2025"
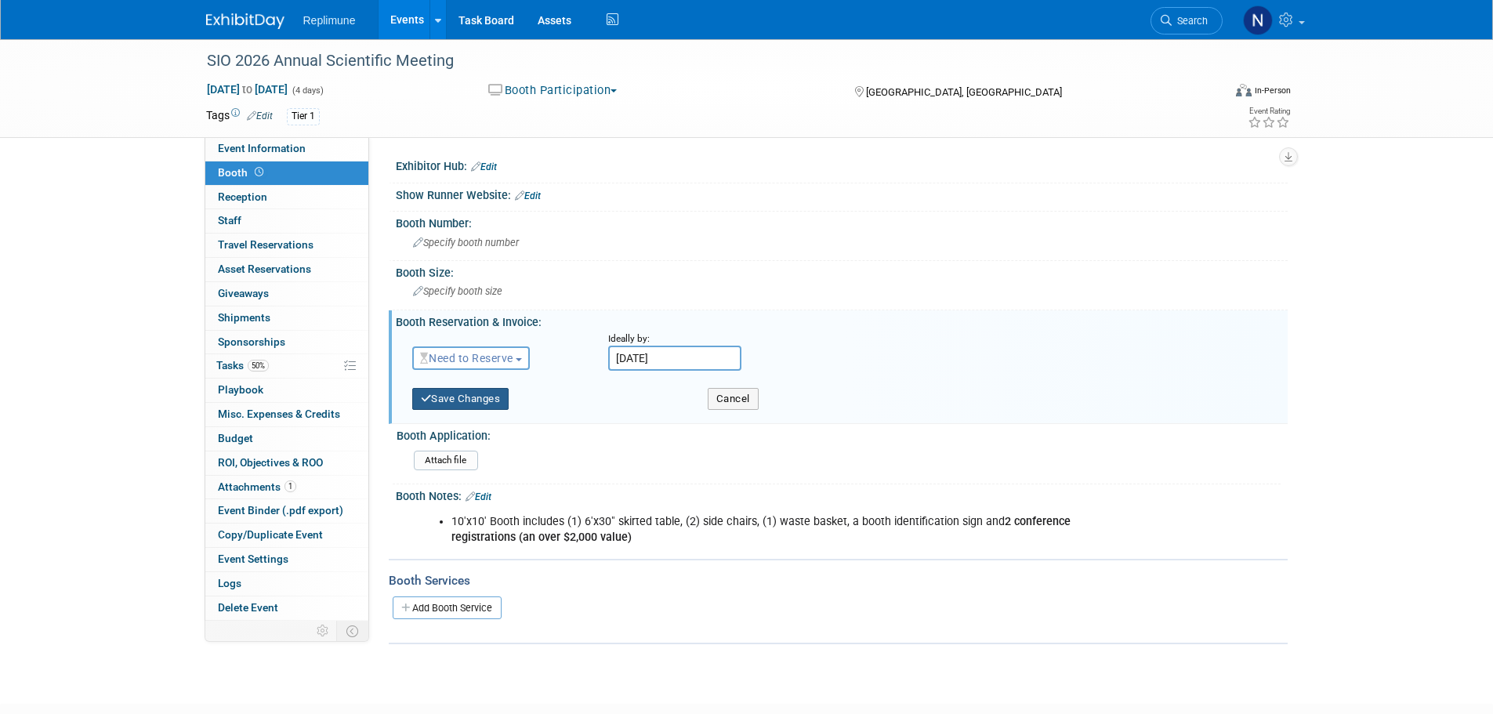
click at [478, 396] on button "Save Changes" at bounding box center [460, 399] width 97 height 22
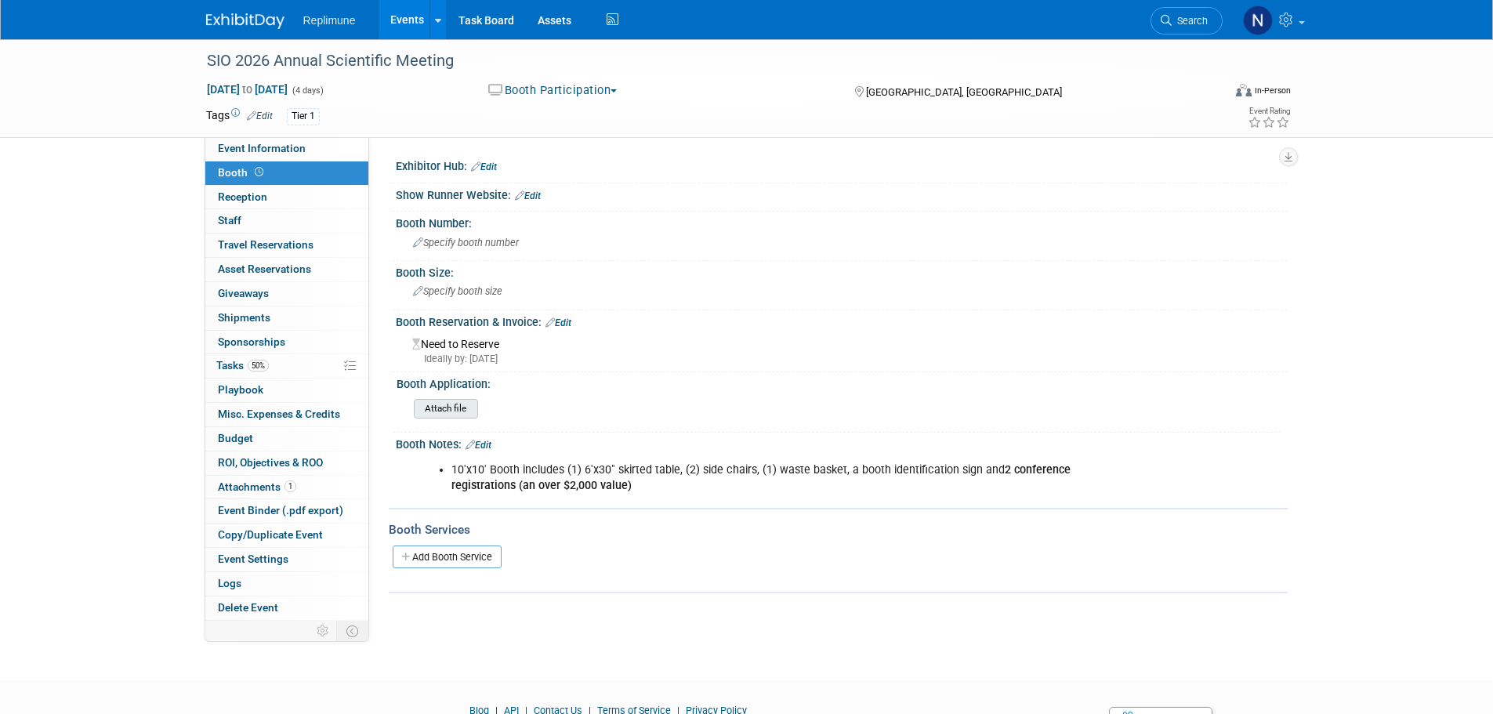
click at [450, 406] on input "file" at bounding box center [370, 409] width 213 height 18
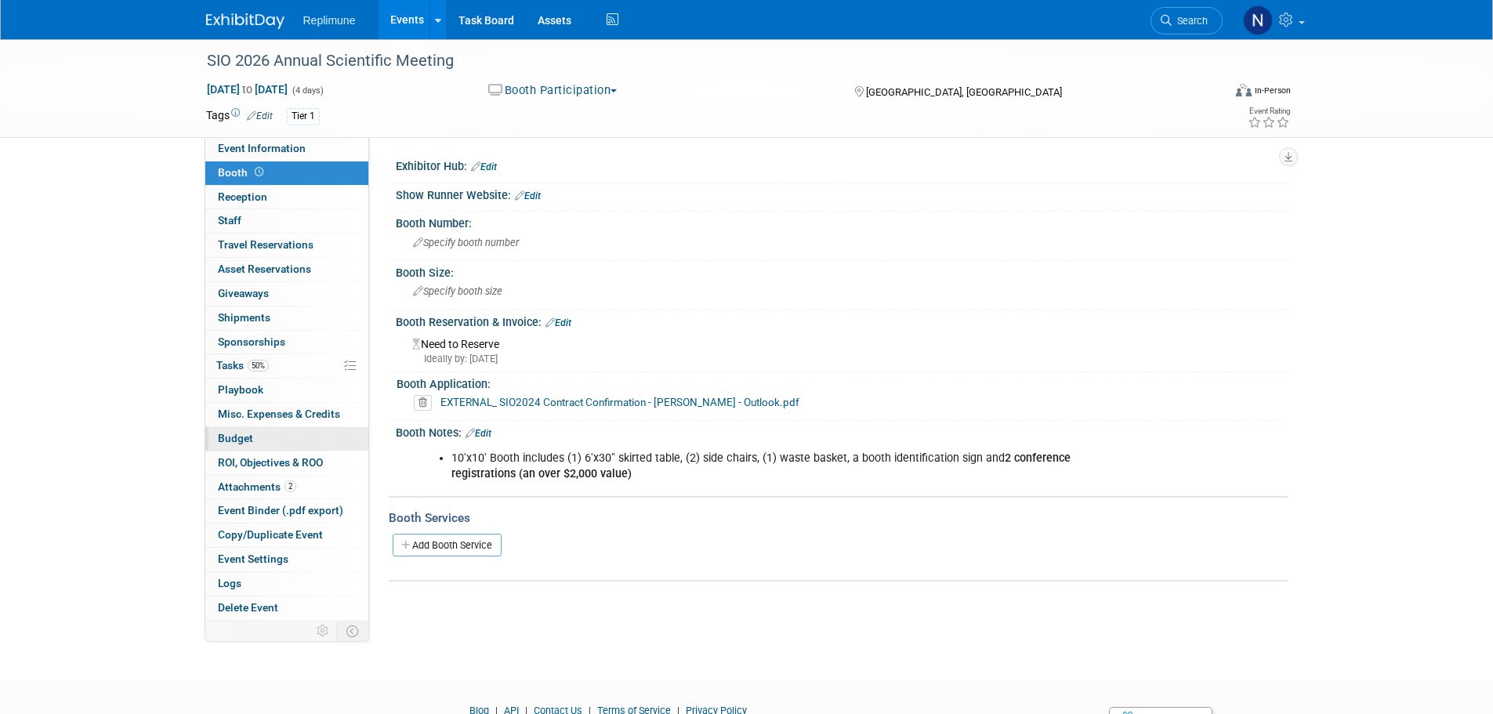
click at [248, 434] on span "Budget" at bounding box center [235, 438] width 35 height 13
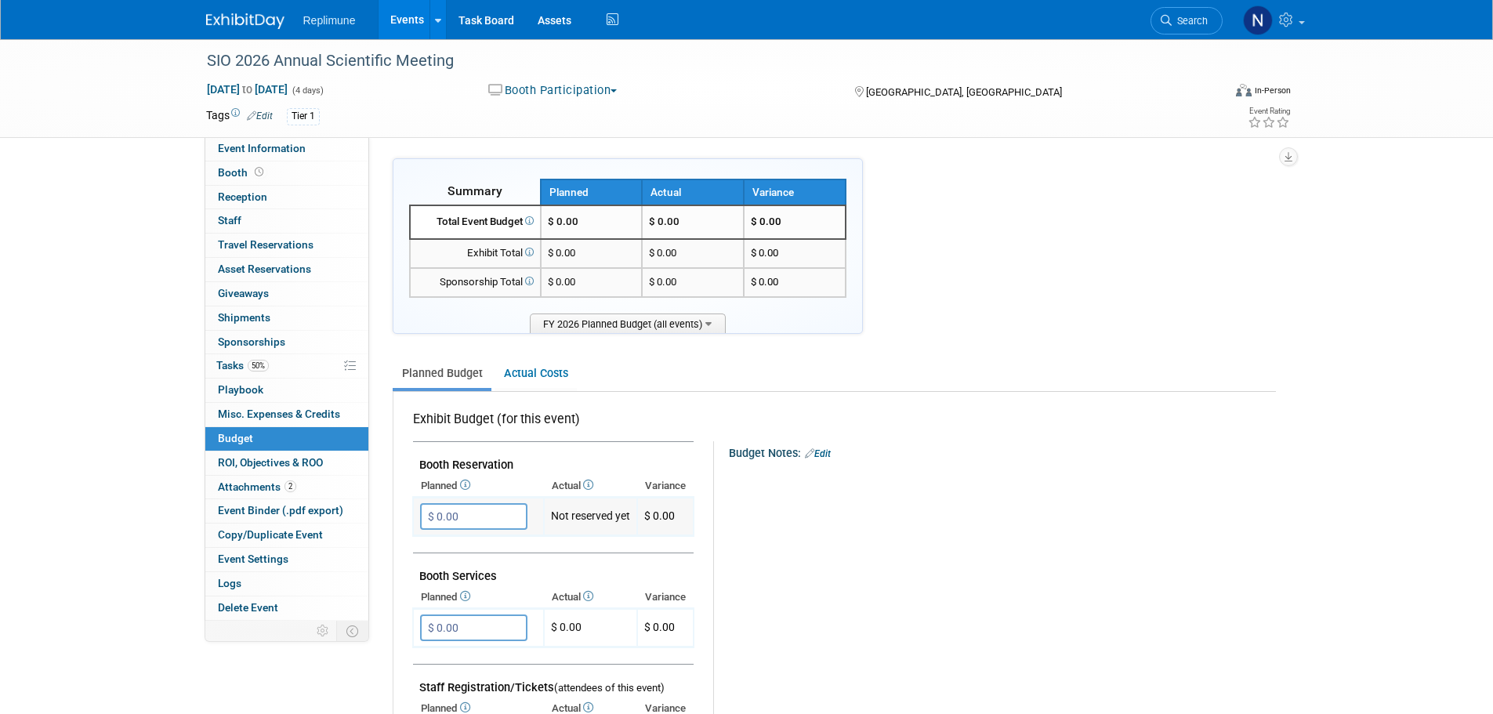
click at [470, 524] on input "$ 0.00" at bounding box center [473, 516] width 107 height 27
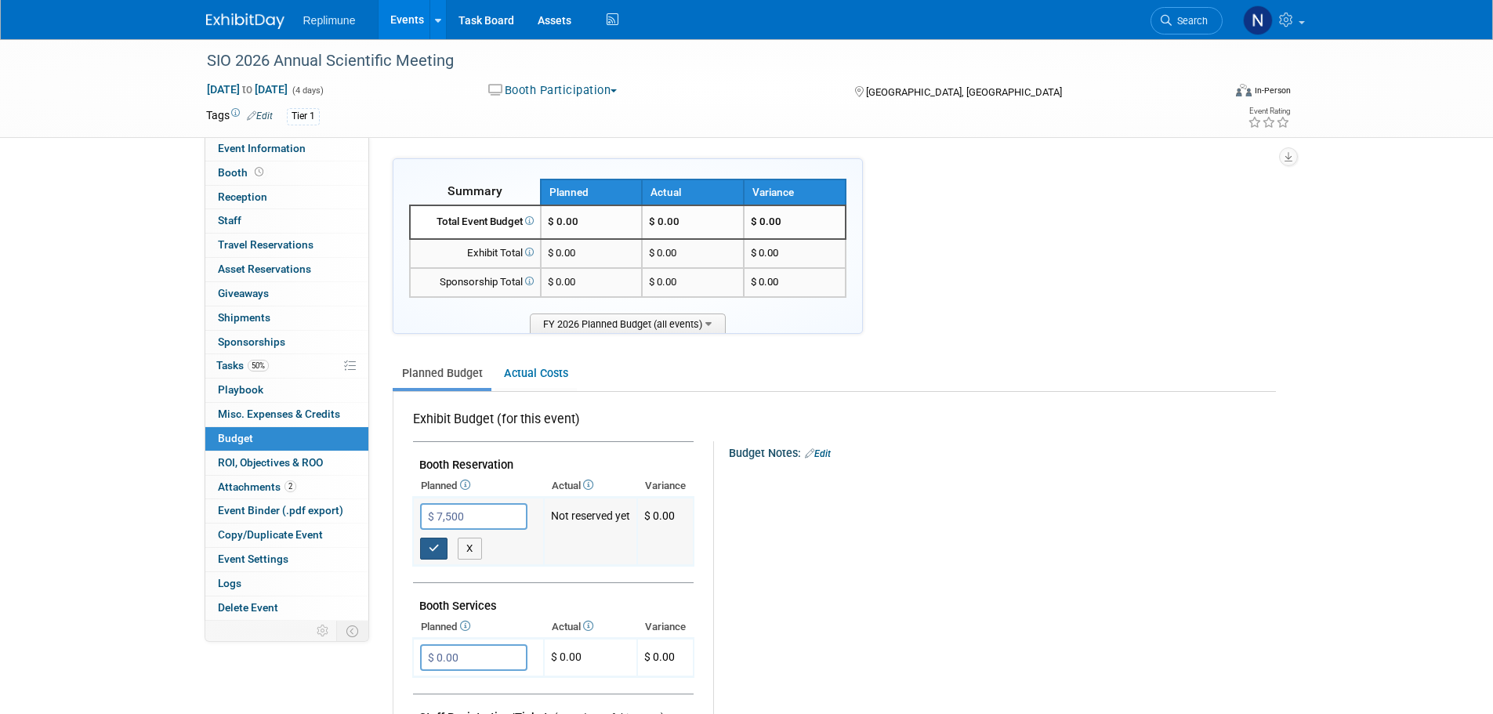
type input "$ 7,500.00"
click at [431, 546] on icon "button" at bounding box center [434, 548] width 11 height 10
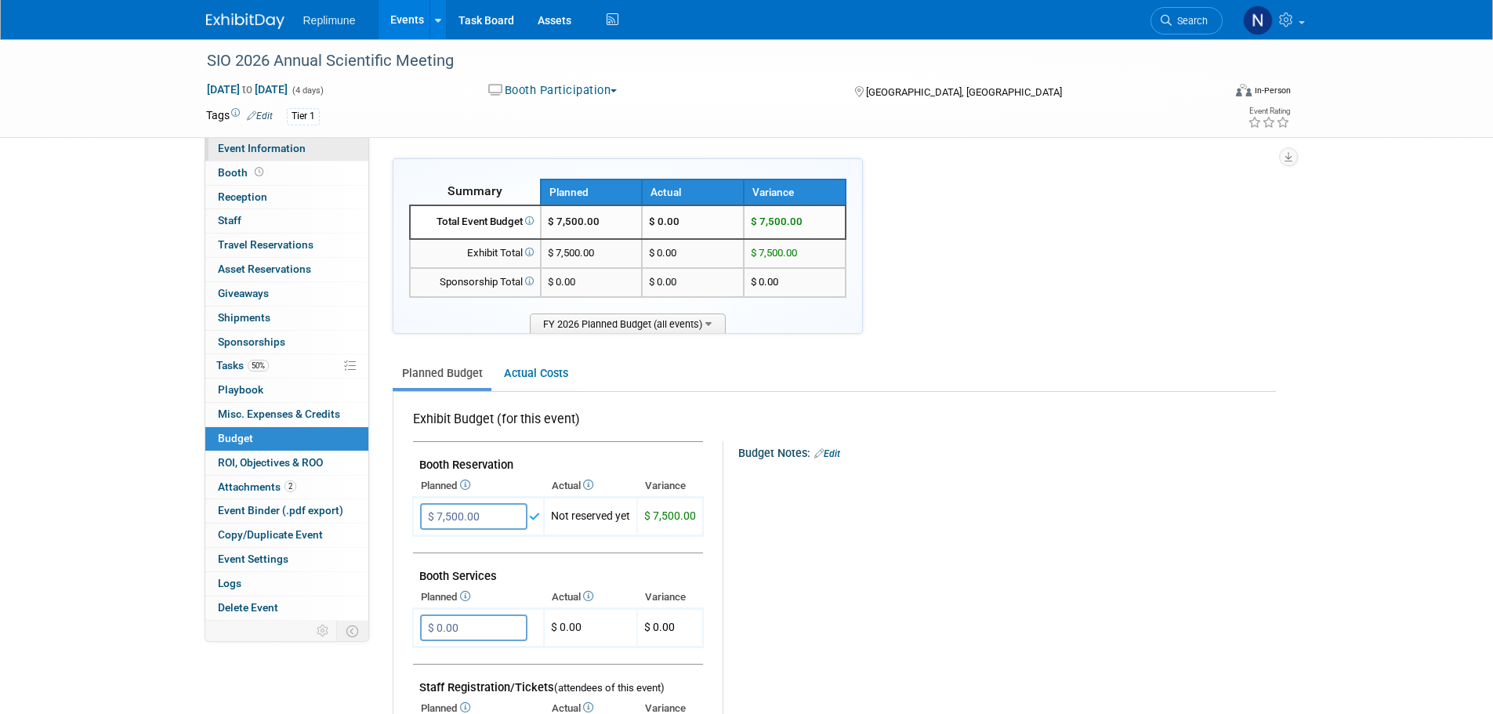
click at [265, 145] on span "Event Information" at bounding box center [262, 148] width 88 height 13
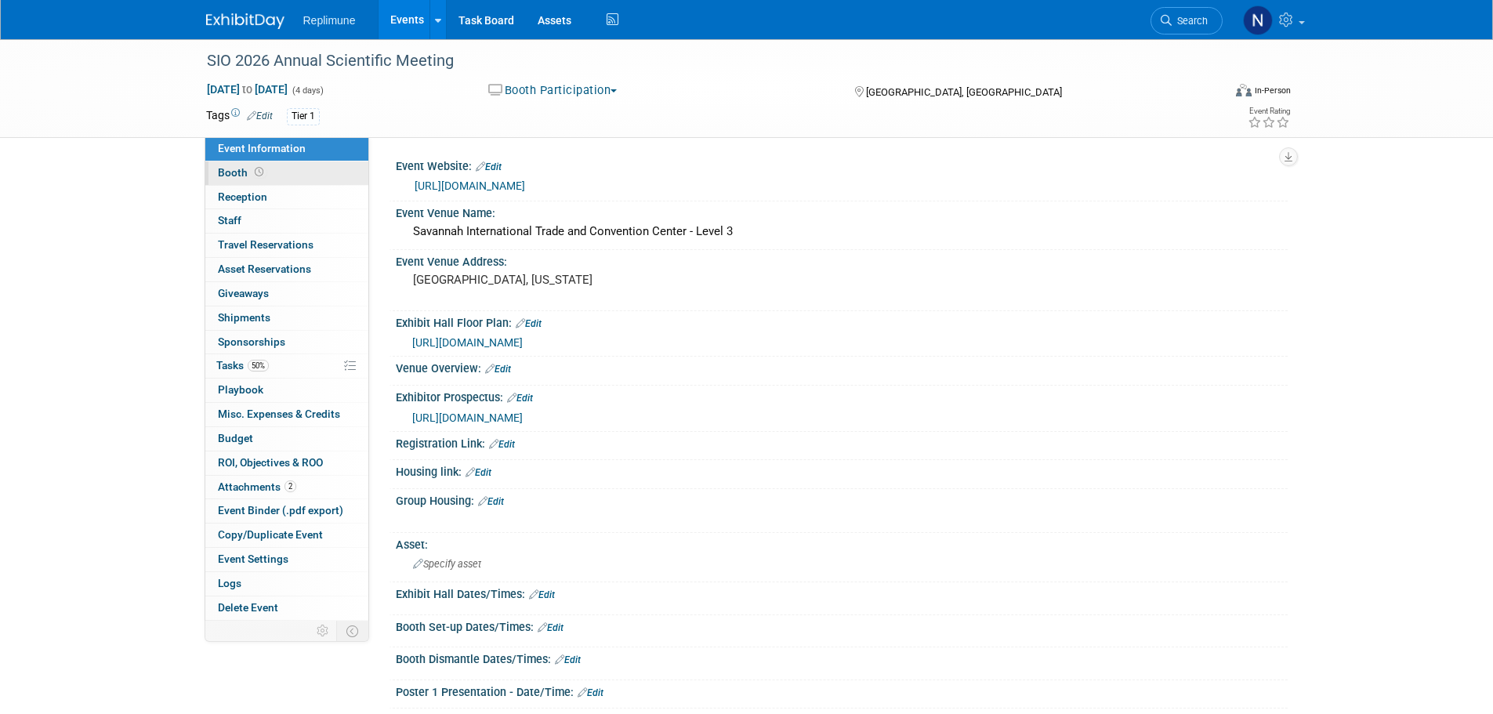
click at [218, 175] on span "Booth" at bounding box center [242, 172] width 49 height 13
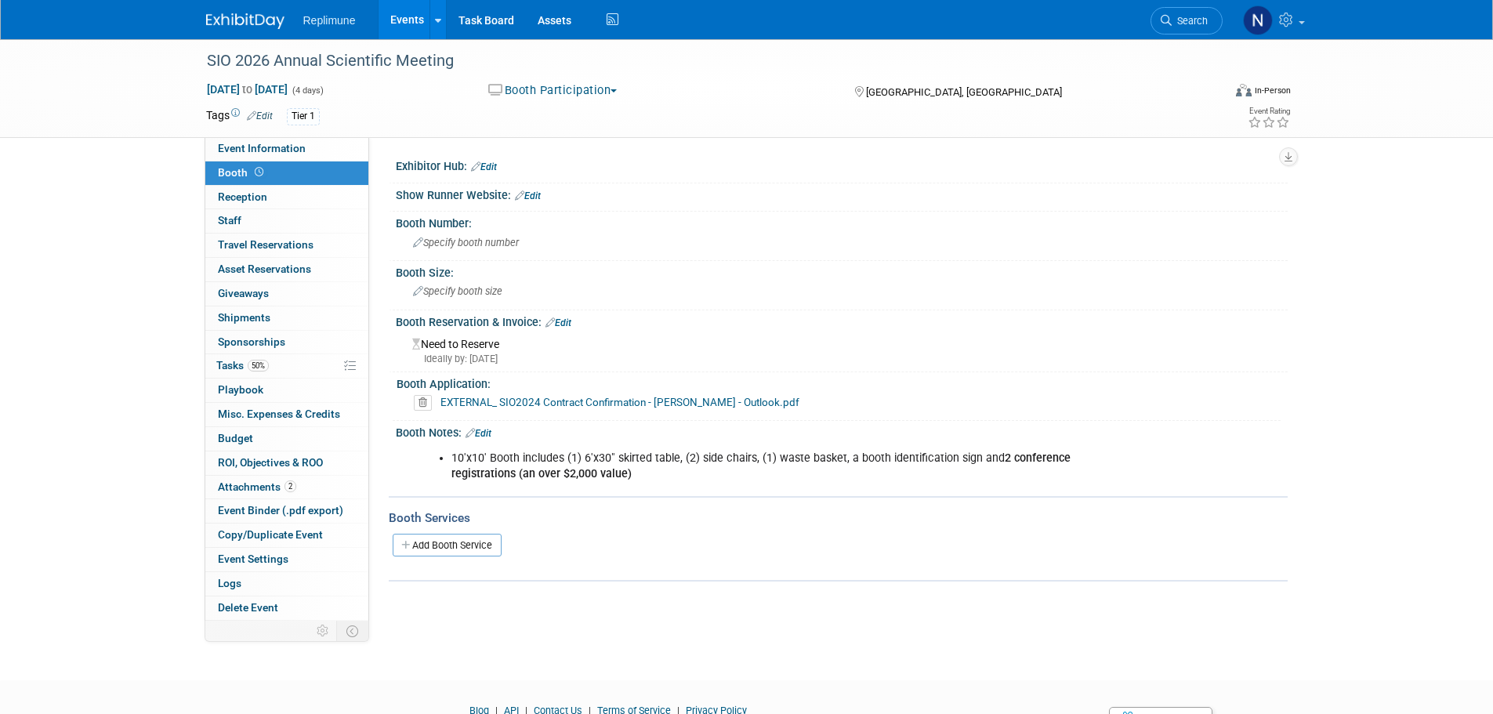
click at [488, 547] on link "Add Booth Service" at bounding box center [447, 545] width 109 height 23
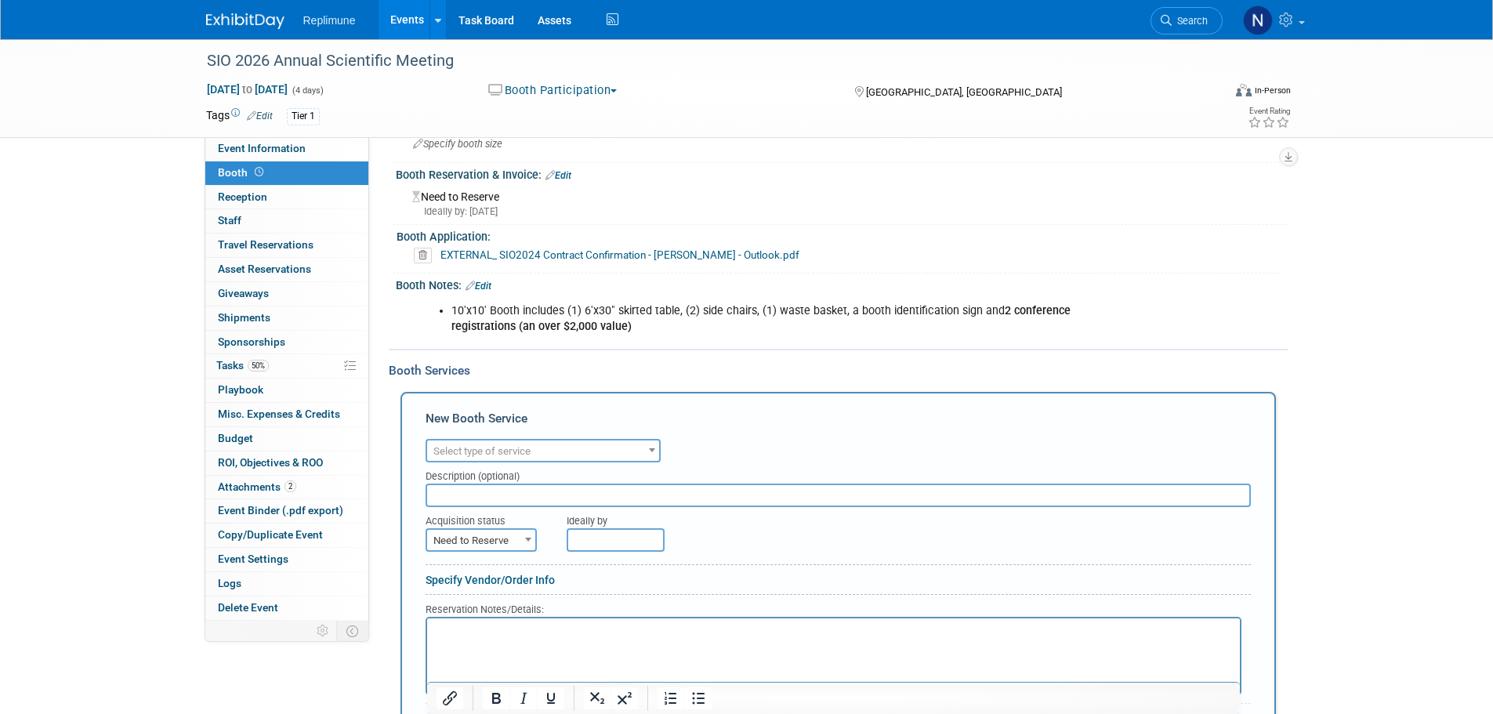
scroll to position [157, 0]
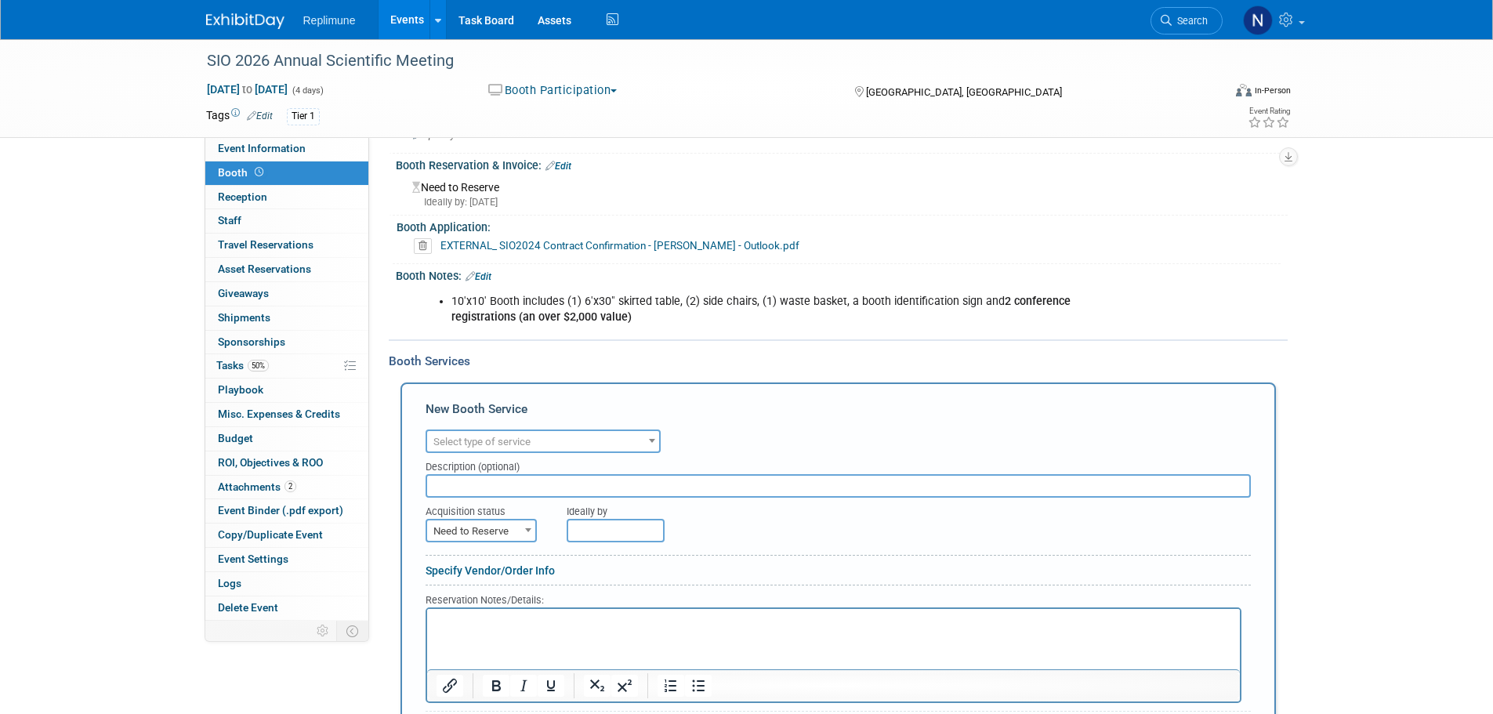
click at [513, 436] on span "Select type of service" at bounding box center [481, 442] width 97 height 12
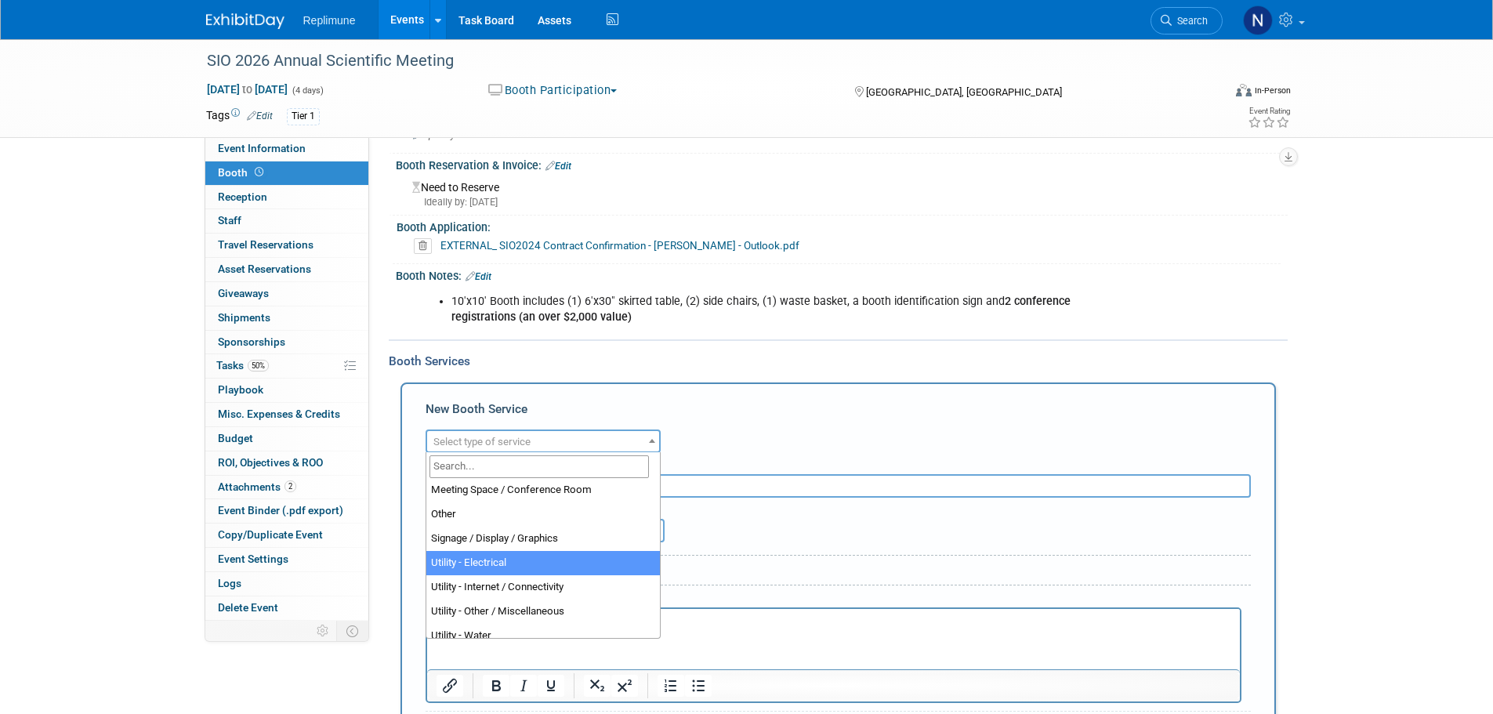
scroll to position [402, 0]
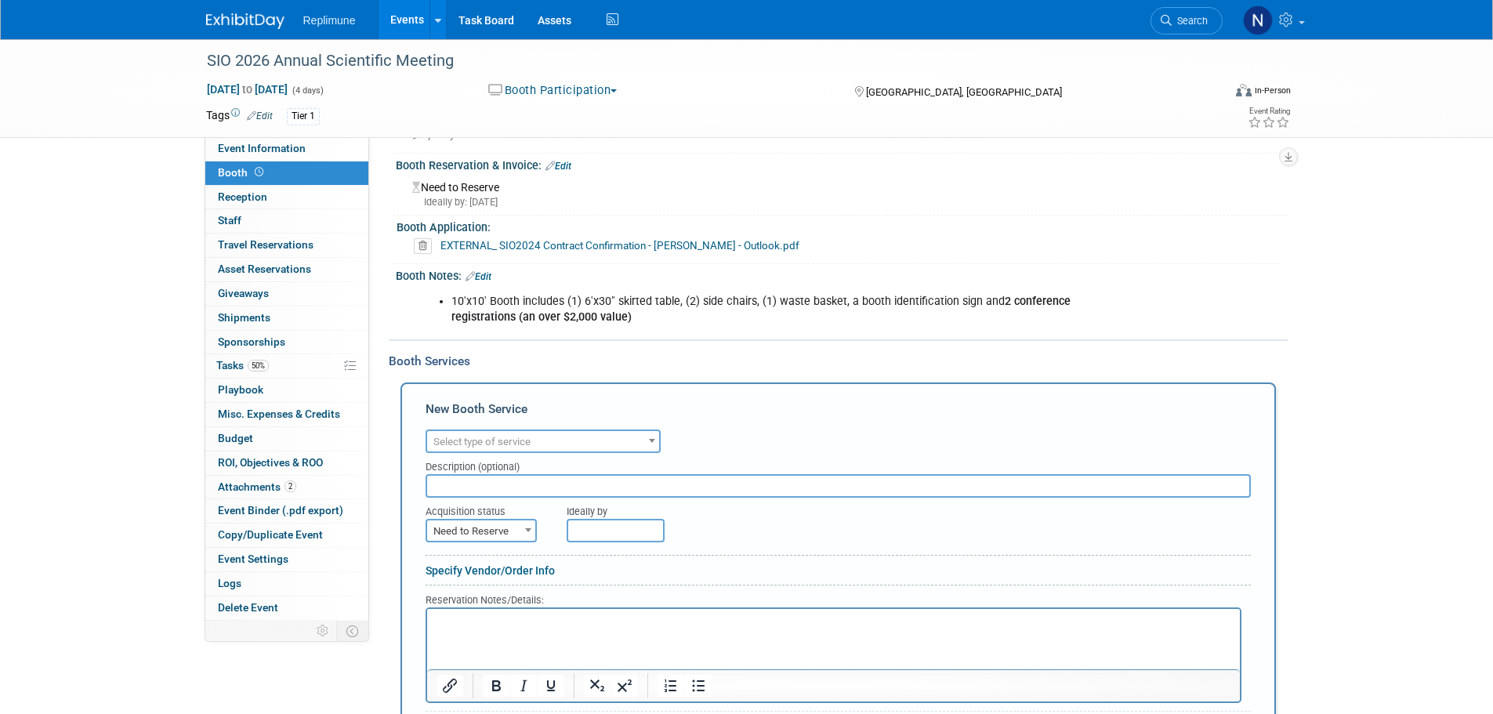
click at [845, 432] on div "Audio / Video Carpet / Flooring Catering / Food / Beverage Floral / Decorative …" at bounding box center [838, 439] width 825 height 27
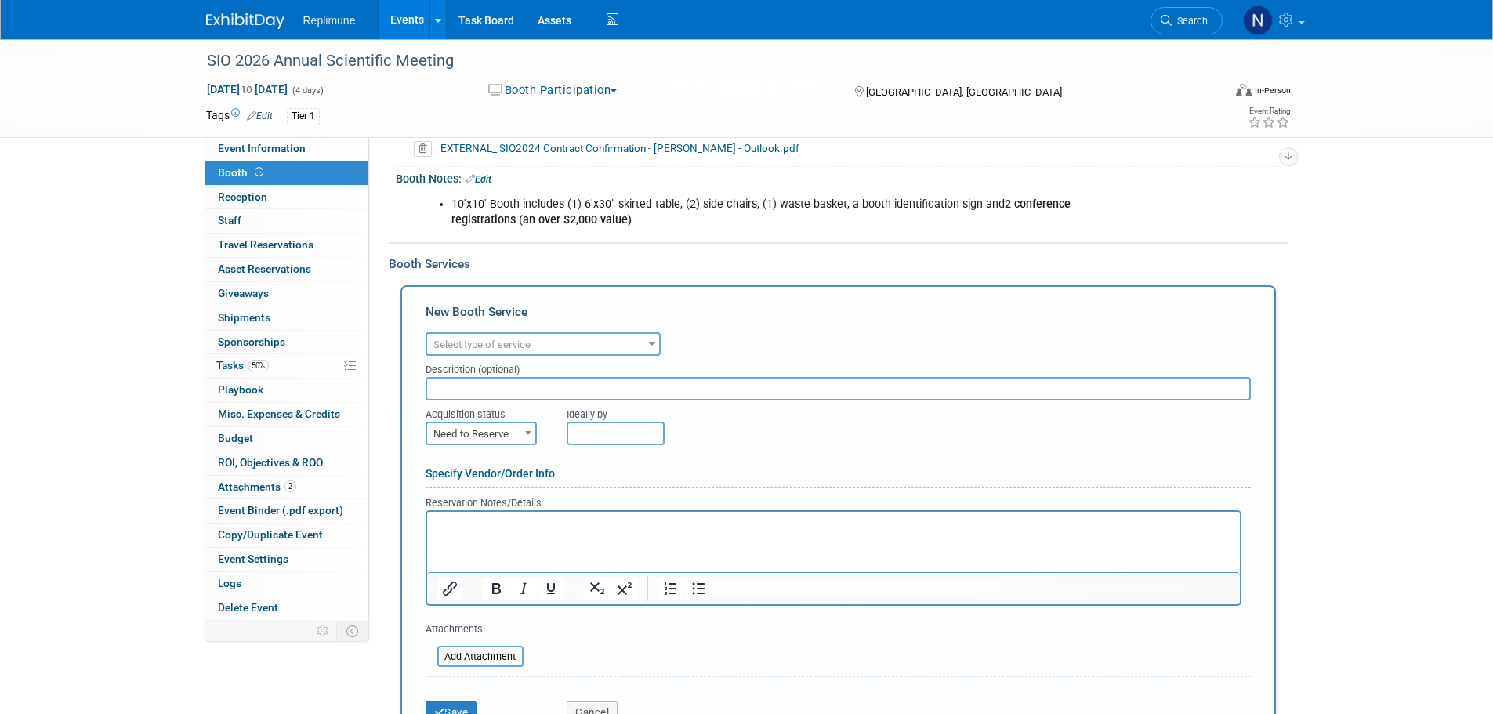
scroll to position [470, 0]
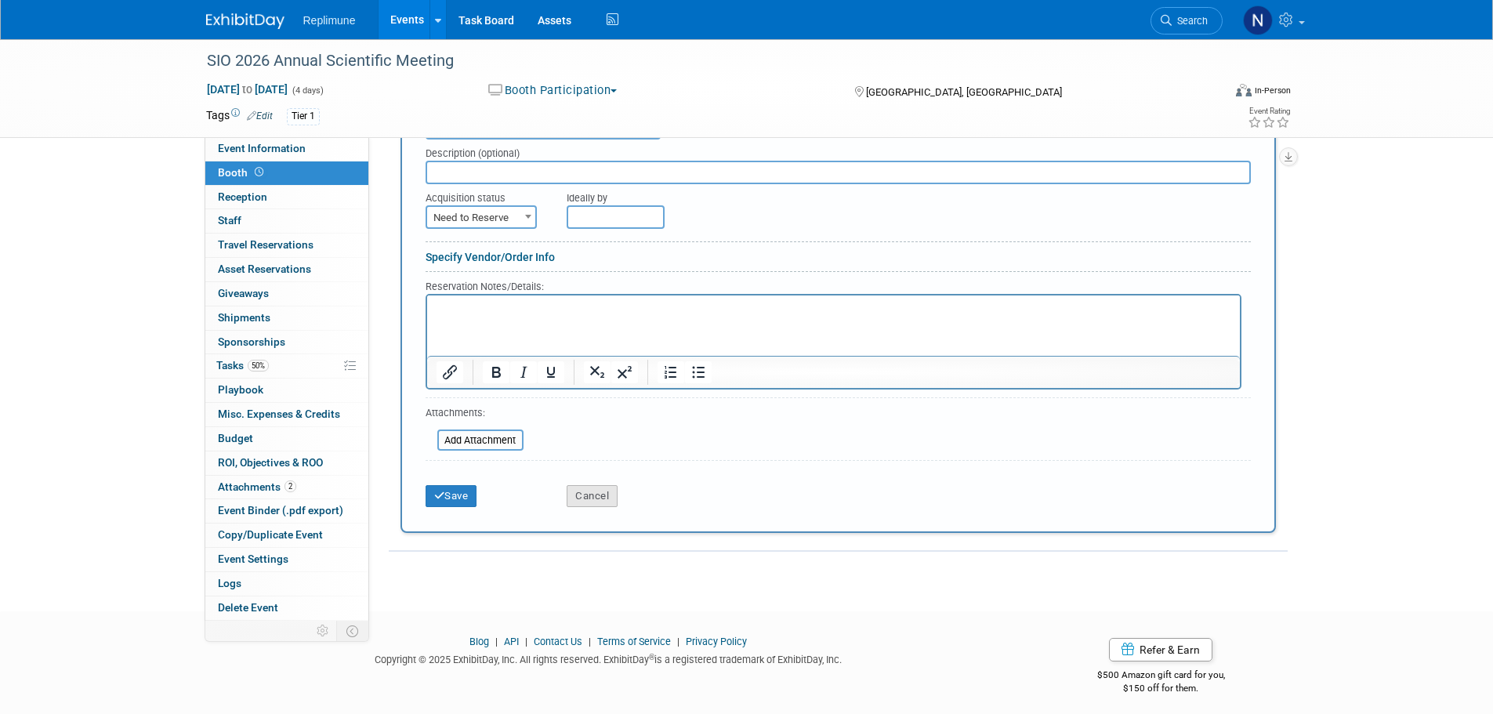
click at [579, 488] on button "Cancel" at bounding box center [592, 496] width 51 height 22
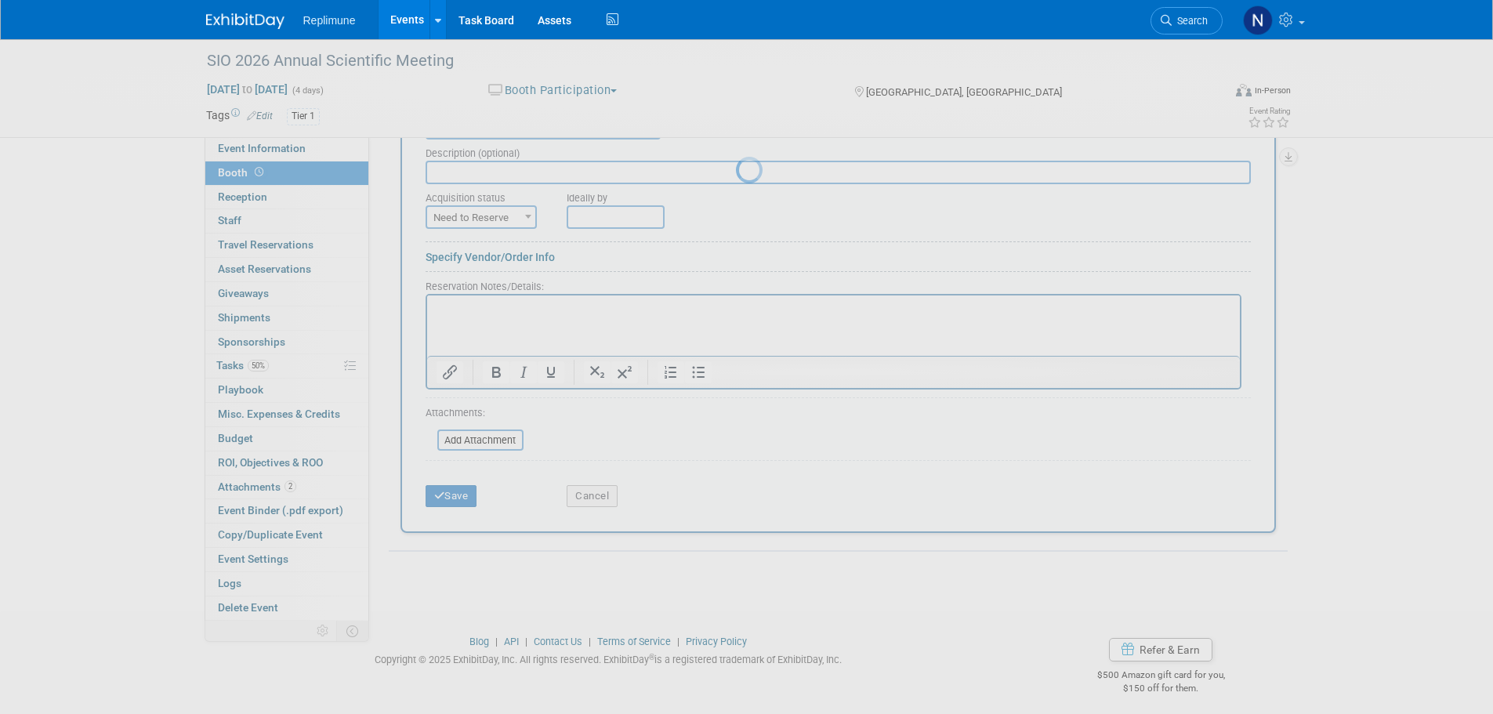
scroll to position [76, 0]
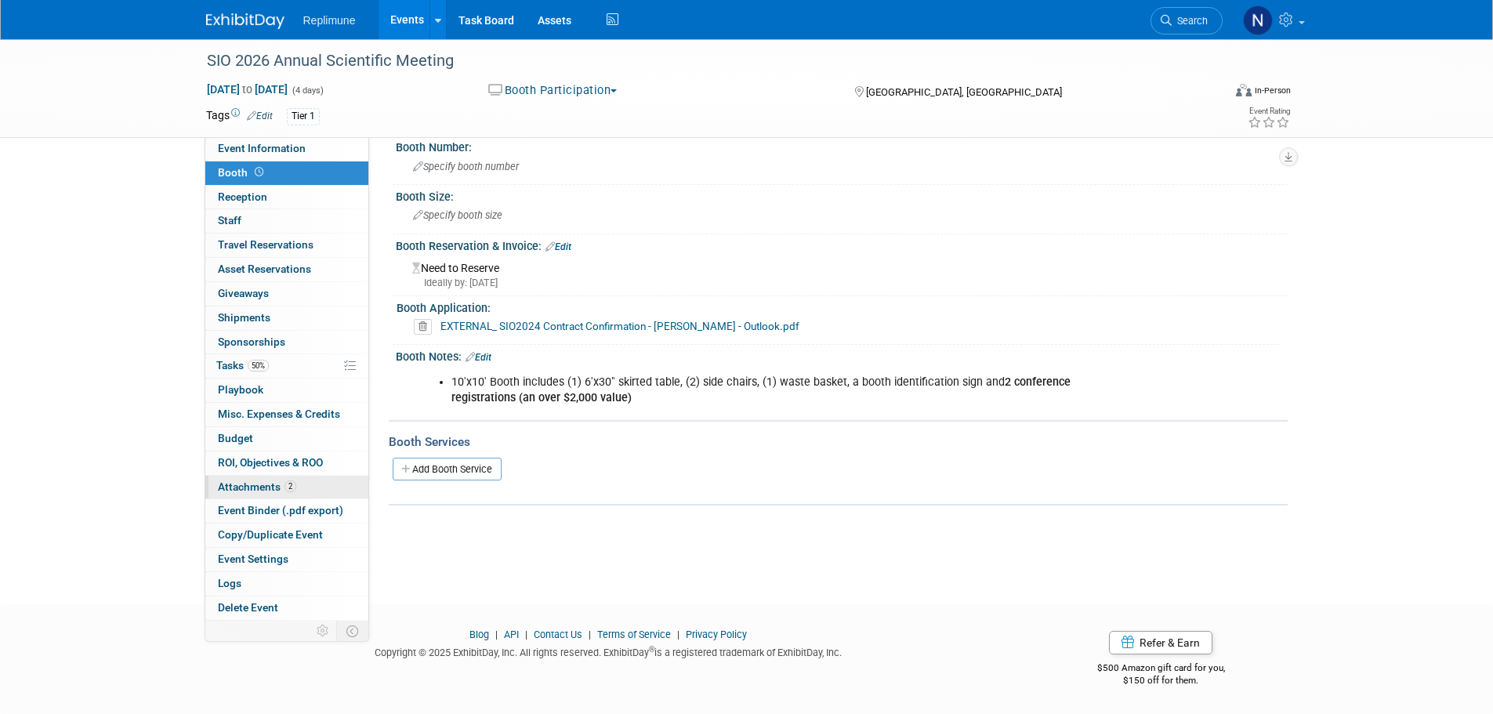
click at [248, 483] on span "Attachments 2" at bounding box center [257, 487] width 78 height 13
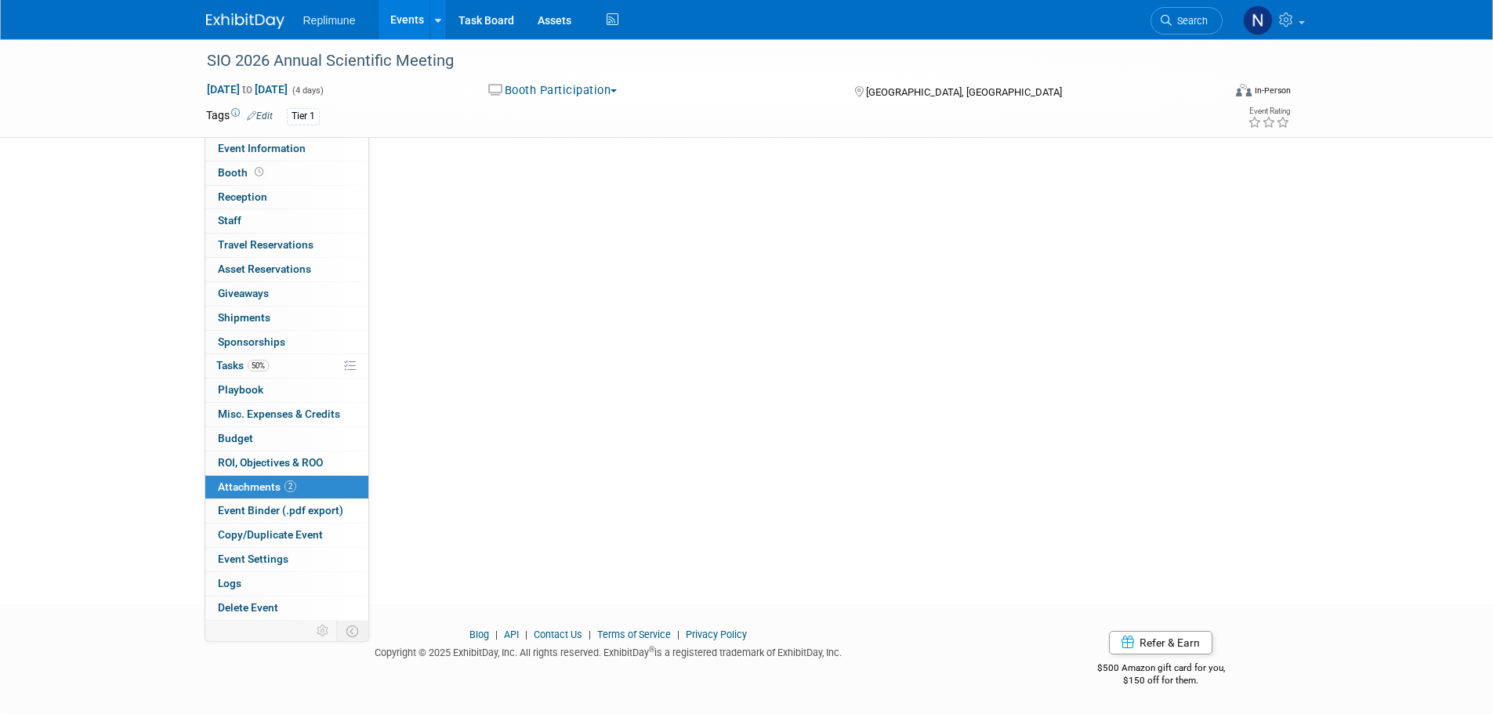
scroll to position [0, 0]
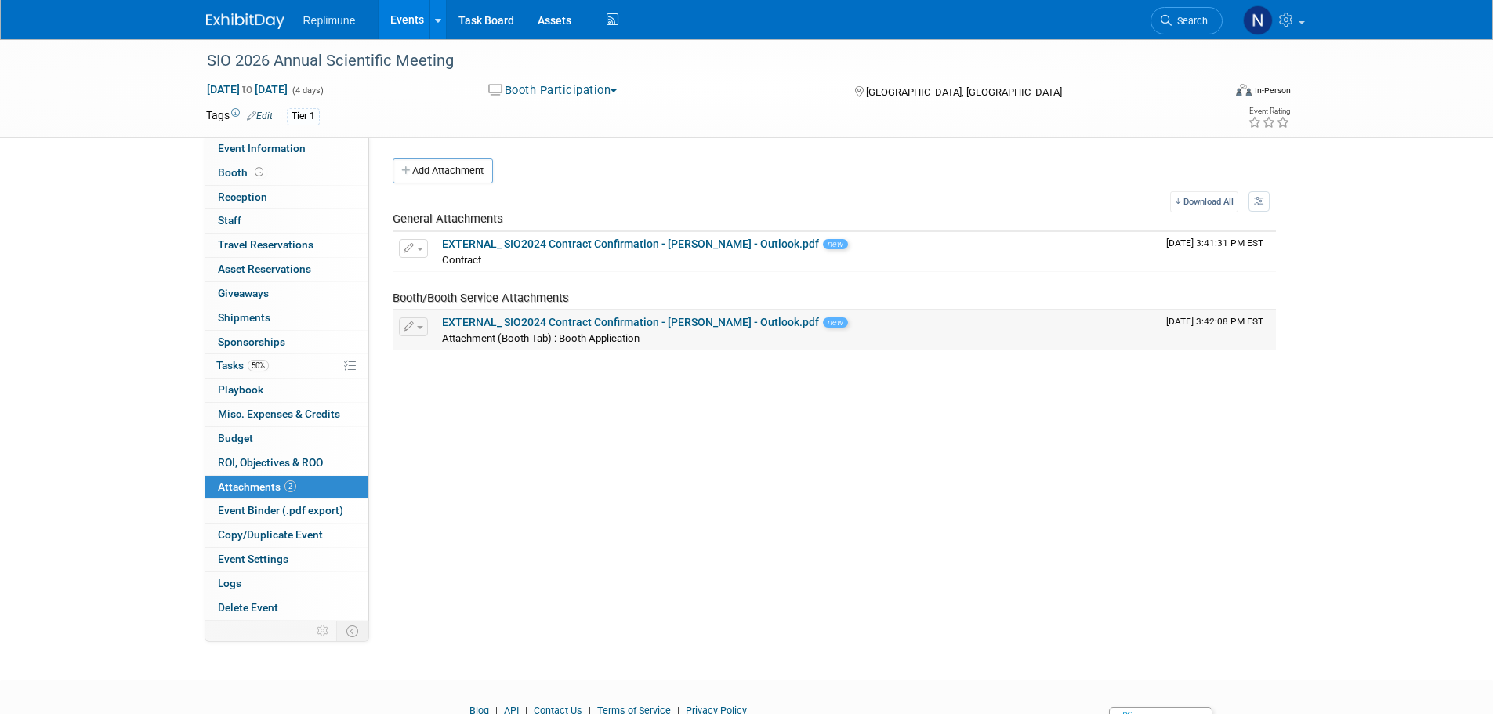
click at [413, 328] on icon "button" at bounding box center [409, 327] width 11 height 10
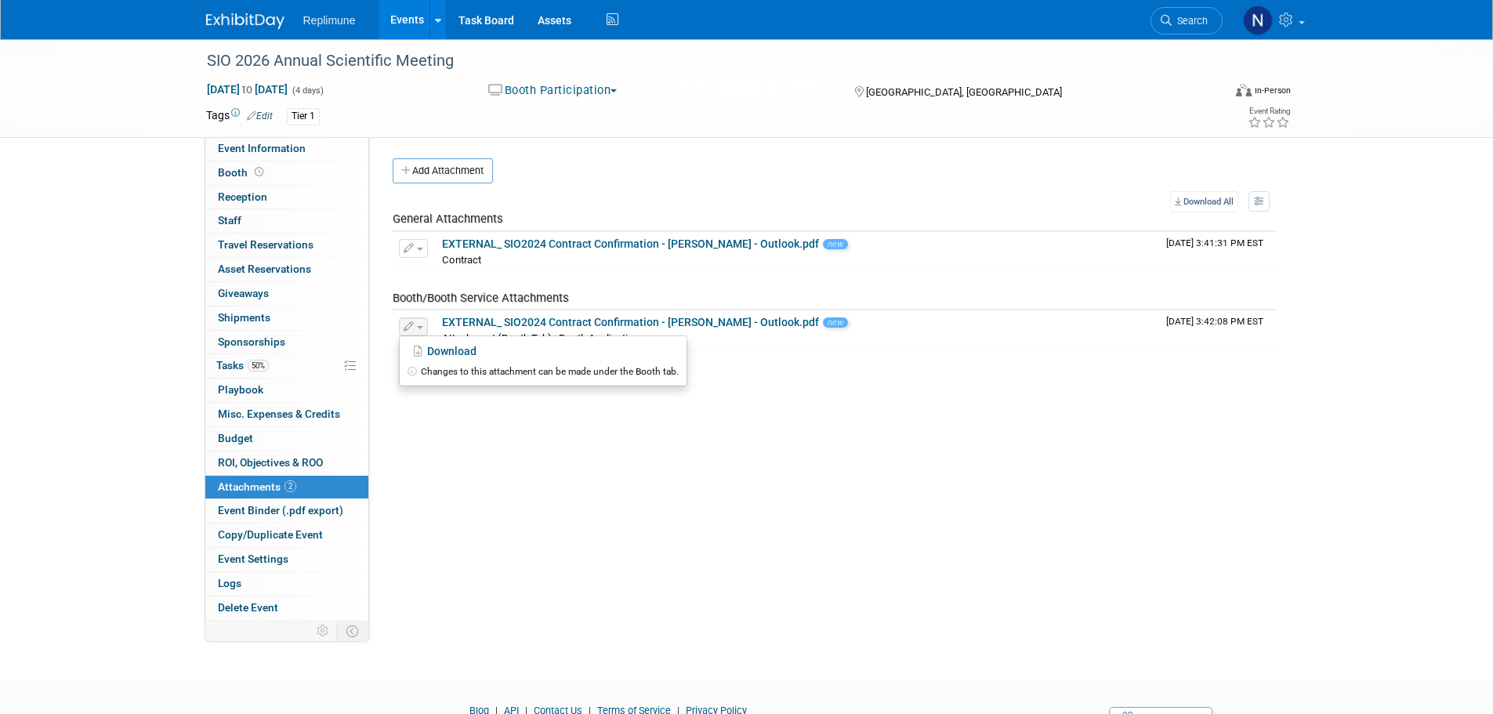
click at [807, 385] on div "Event Website: Edit https://www.sio-central.org/Events/Annual-Scientific-Meetin…" at bounding box center [828, 379] width 919 height 484
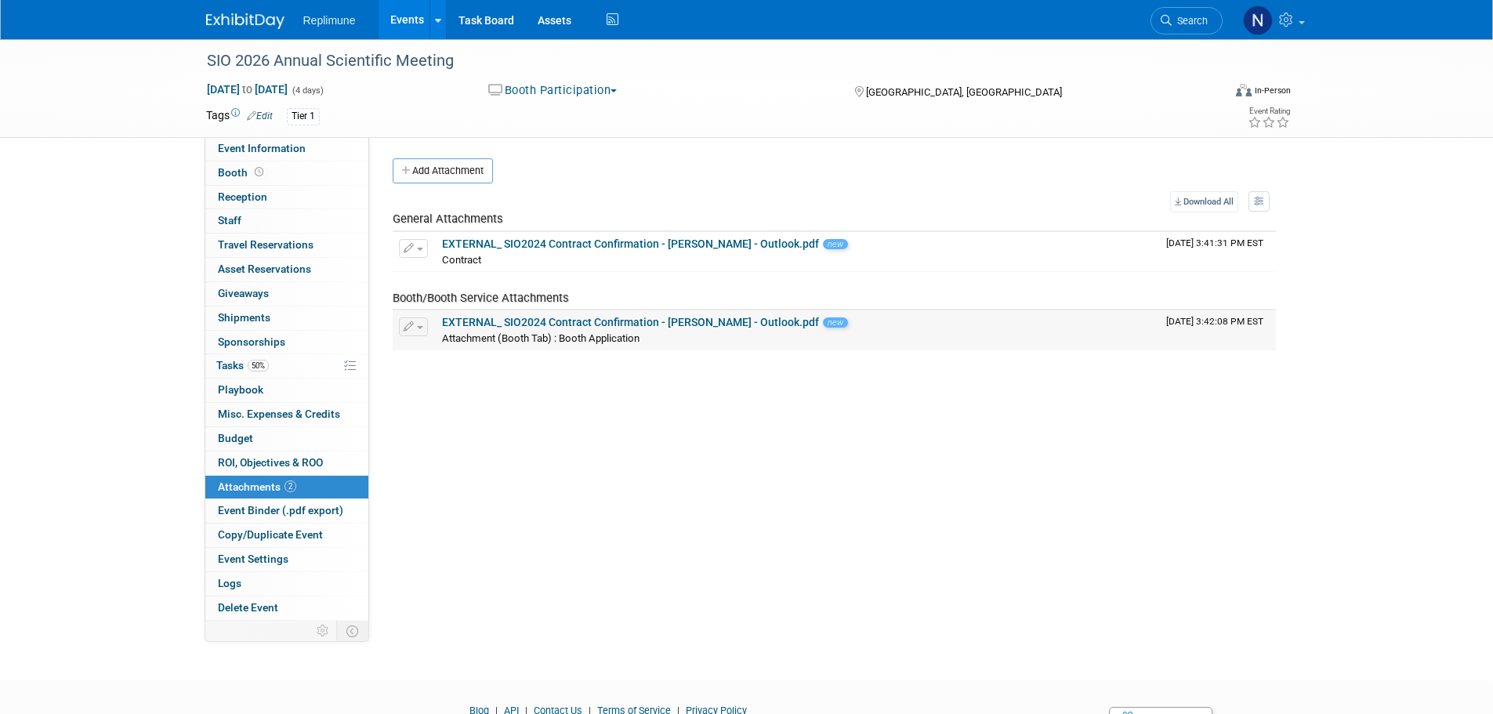
click at [527, 325] on link "EXTERNAL_ SIO2024 Contract Confirmation - Nicole Schaeffner - Outlook.pdf" at bounding box center [630, 322] width 377 height 13
click at [246, 437] on span "Budget" at bounding box center [235, 438] width 35 height 13
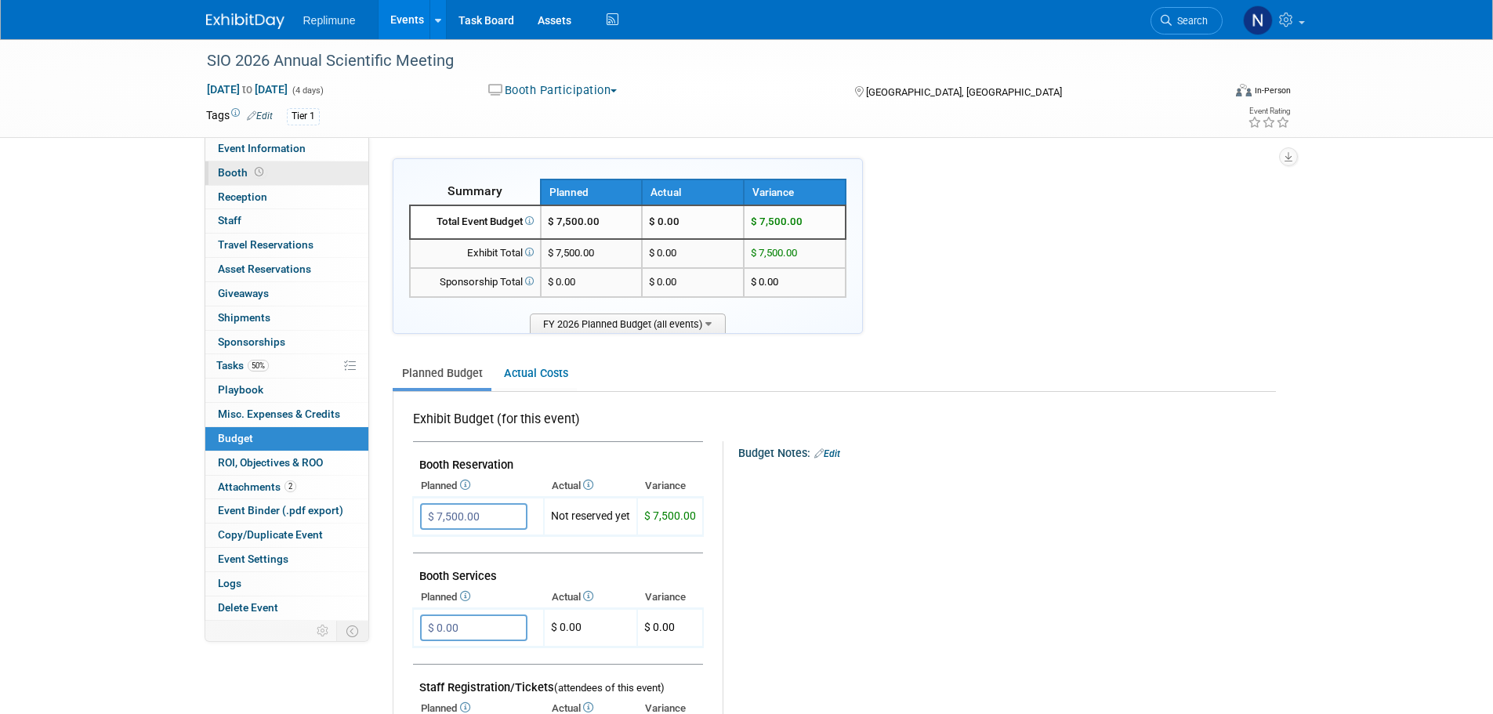
click at [225, 169] on span "Booth" at bounding box center [242, 172] width 49 height 13
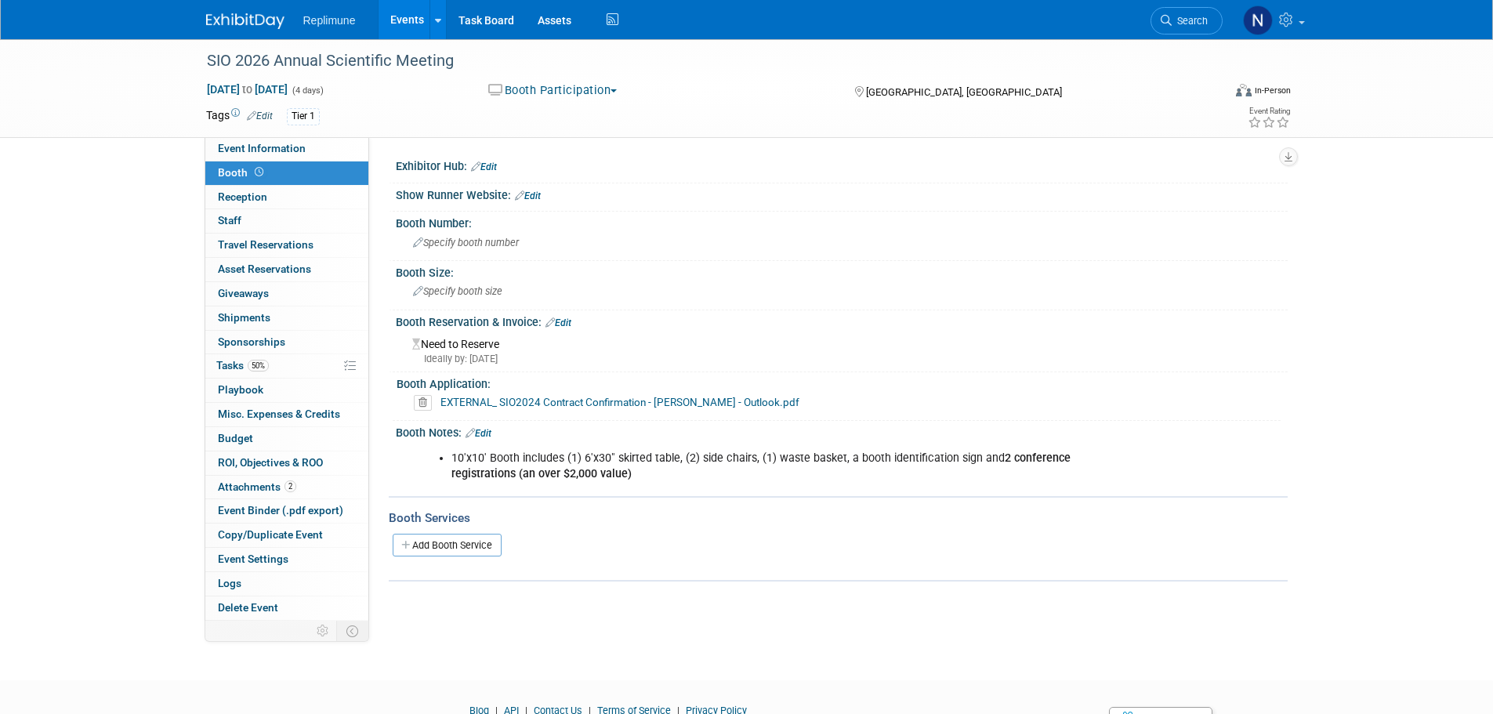
click at [571, 324] on link "Edit" at bounding box center [559, 322] width 26 height 11
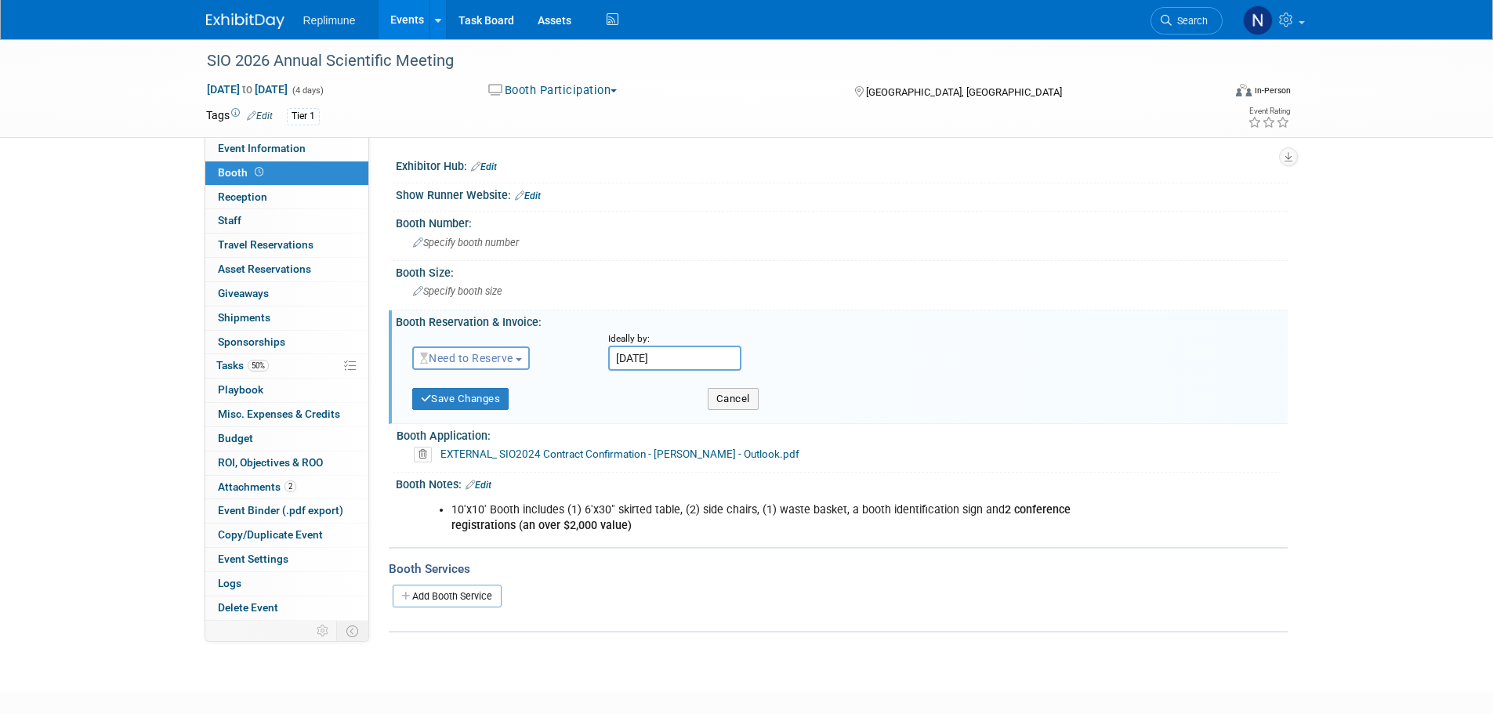
click at [492, 357] on span "Need to Reserve" at bounding box center [466, 358] width 93 height 13
click at [470, 406] on link "Reserved" at bounding box center [497, 407] width 168 height 22
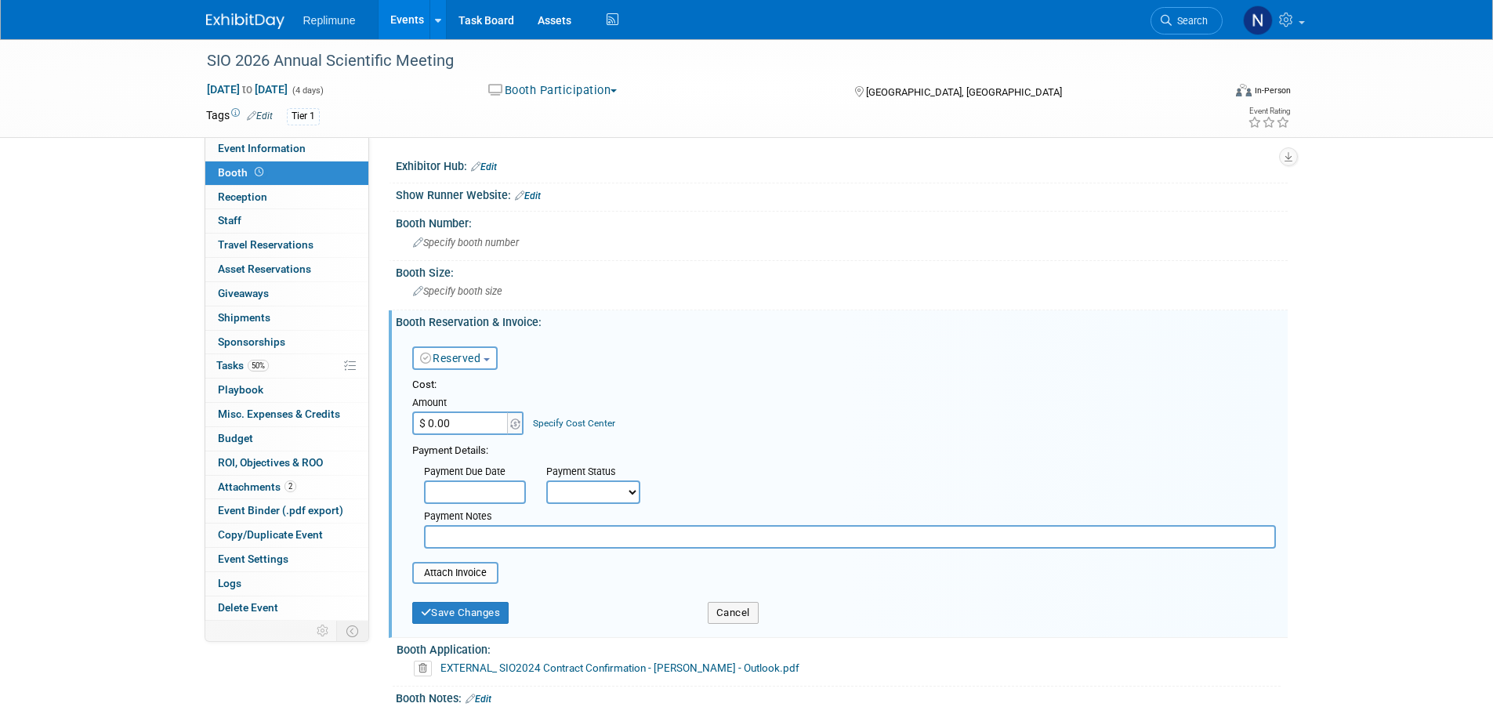
click at [461, 418] on input "$ 0.00" at bounding box center [461, 424] width 98 height 24
type input "$ 7,500.00"
click at [726, 380] on div "Cost:" at bounding box center [844, 385] width 864 height 15
click at [505, 498] on input "text" at bounding box center [475, 493] width 102 height 24
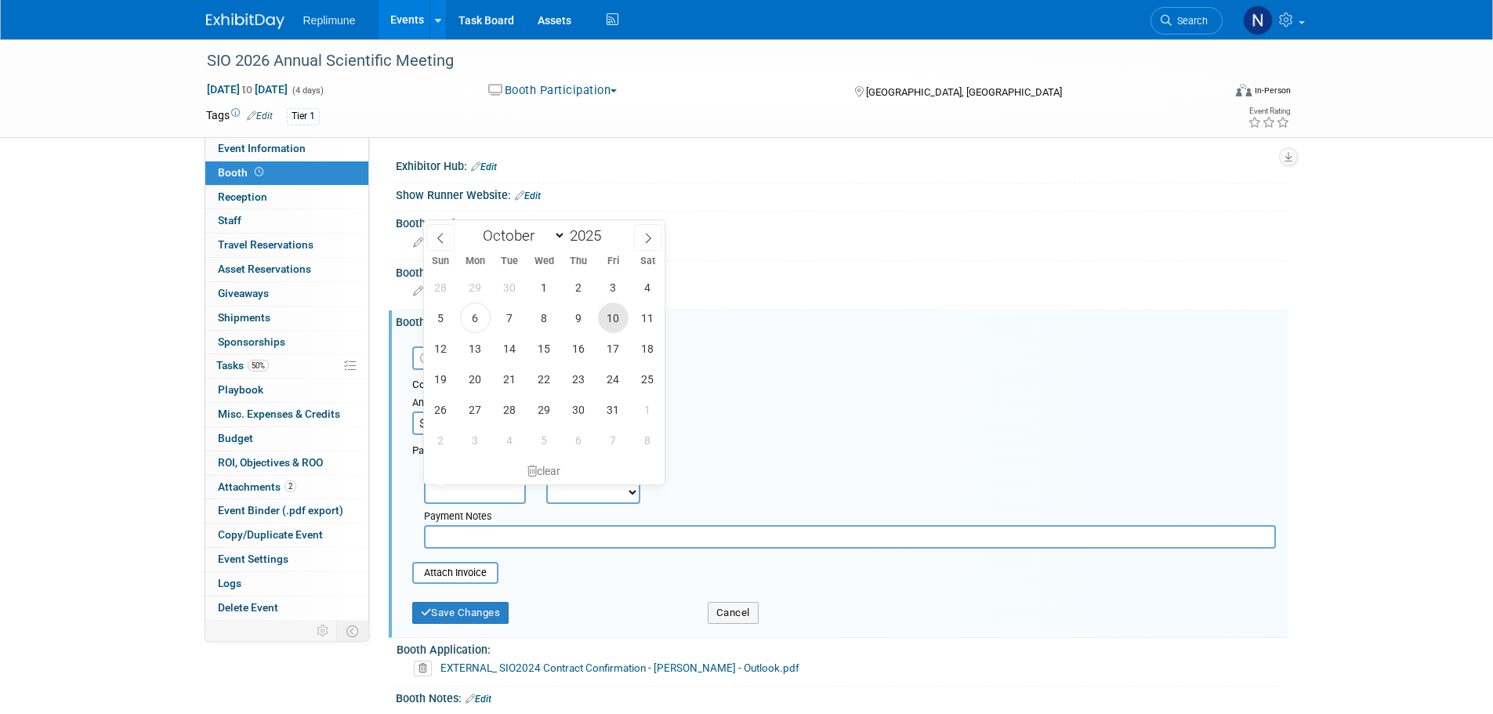
click at [614, 321] on span "10" at bounding box center [613, 318] width 31 height 31
type input "Oct 10, 2025"
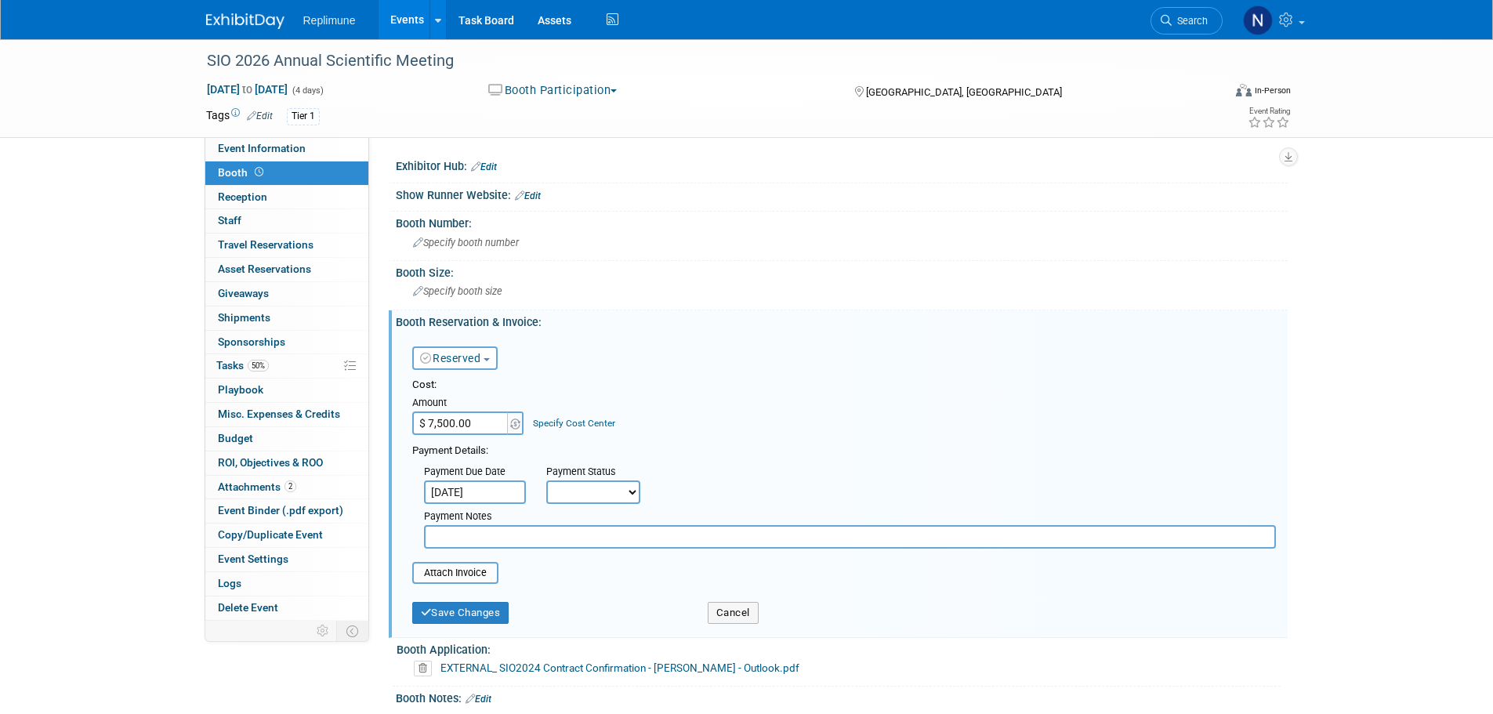
click at [603, 491] on select "Not Paid Yet Partially Paid Paid in Full" at bounding box center [593, 493] width 94 height 24
select select "3"
click at [546, 481] on select "Not Paid Yet Partially Paid Paid in Full" at bounding box center [593, 493] width 94 height 24
click at [470, 616] on button "Save Changes" at bounding box center [460, 613] width 97 height 22
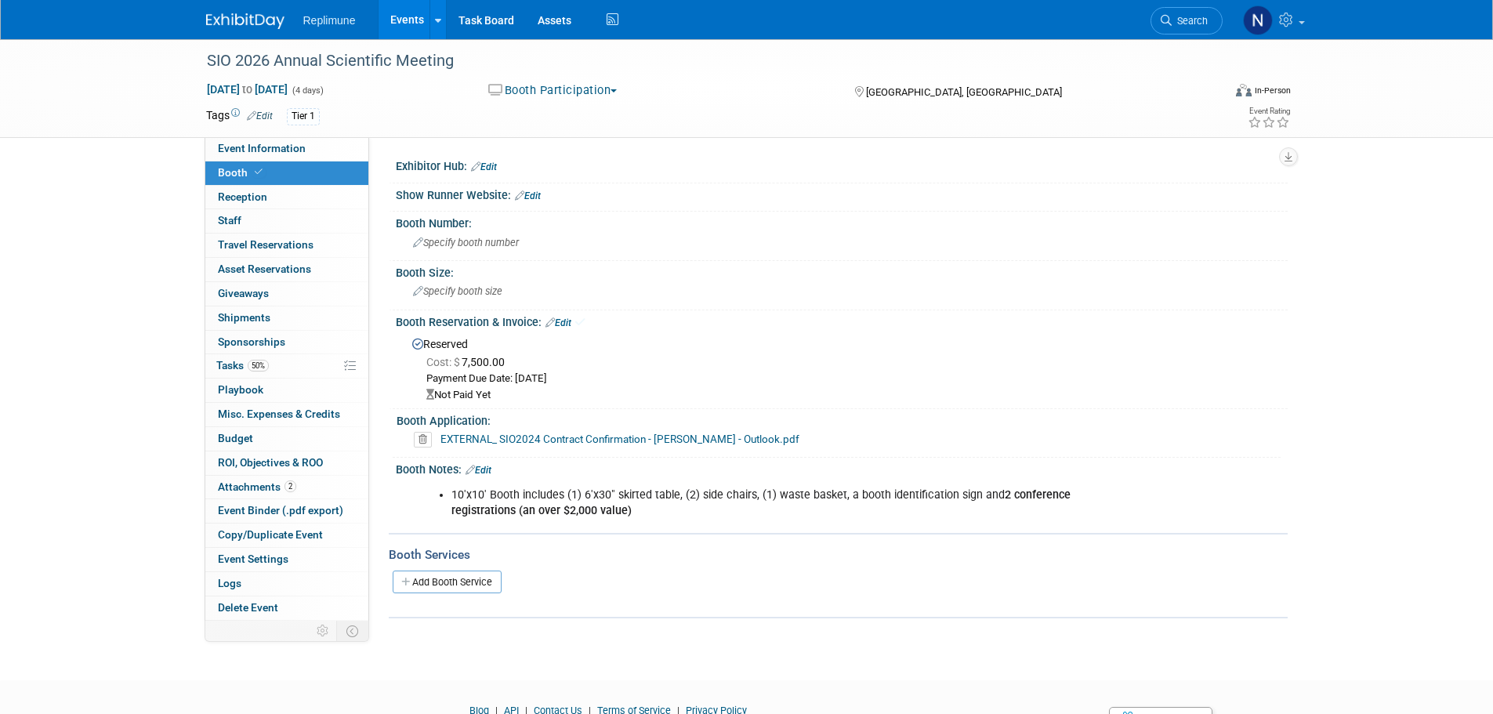
click at [395, 14] on link "Events" at bounding box center [407, 19] width 57 height 39
